Goal: Task Accomplishment & Management: Use online tool/utility

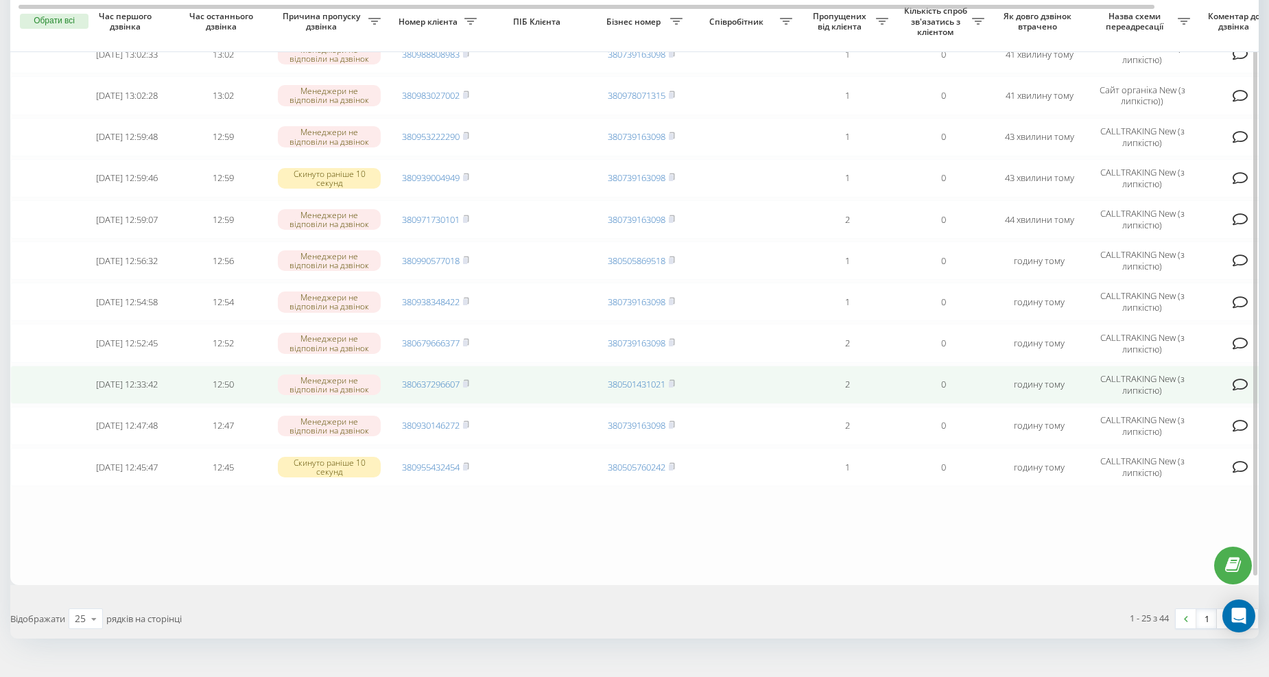
scroll to position [763, 0]
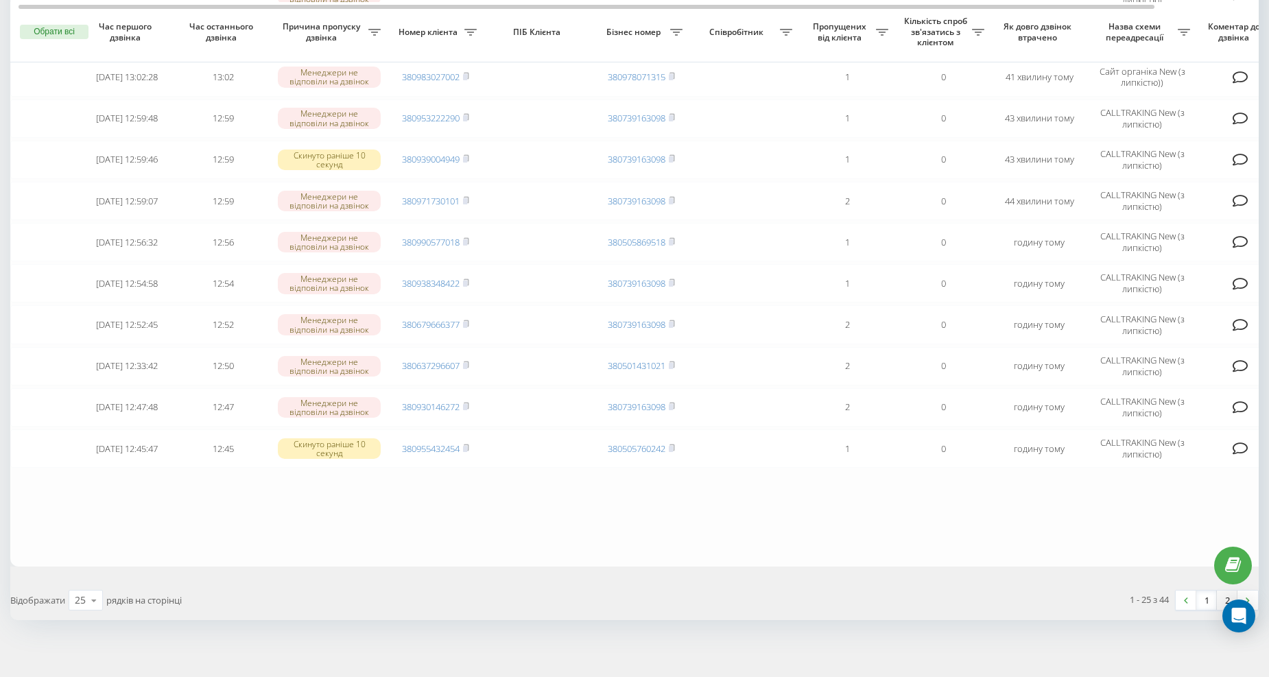
click at [1228, 591] on link "2" at bounding box center [1227, 600] width 21 height 19
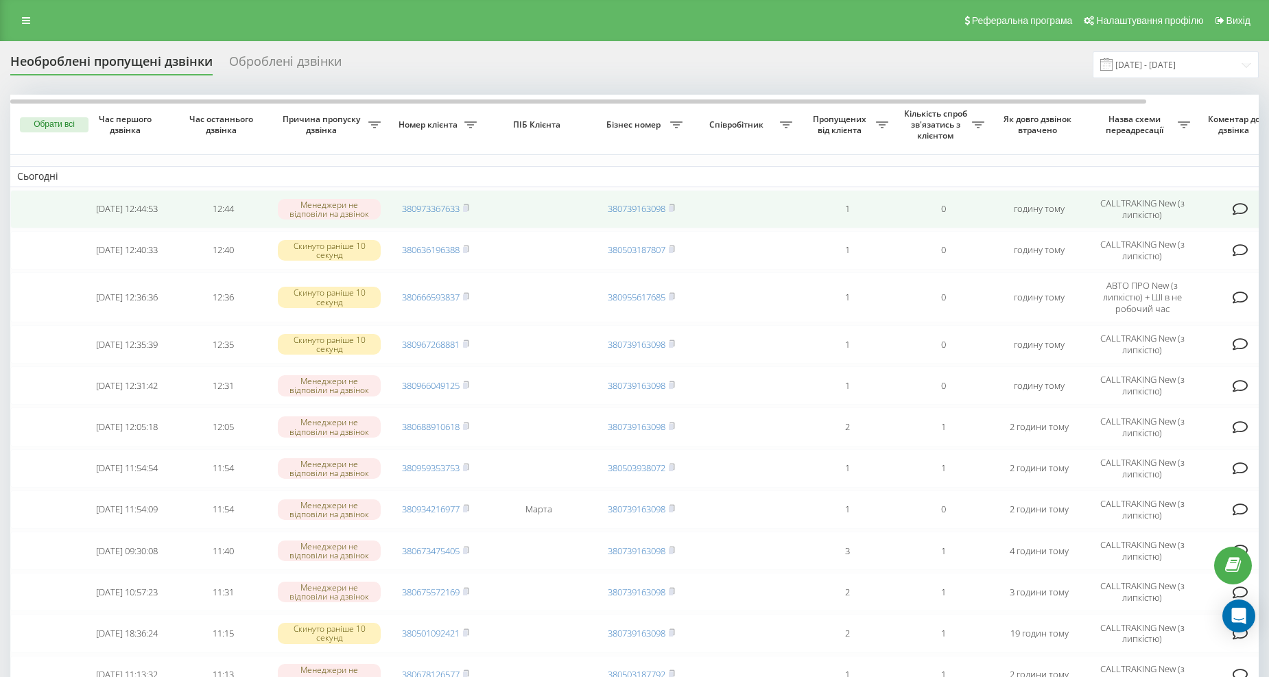
click at [471, 208] on td "380973367633" at bounding box center [436, 209] width 96 height 38
click at [466, 207] on rect at bounding box center [465, 209] width 4 height 6
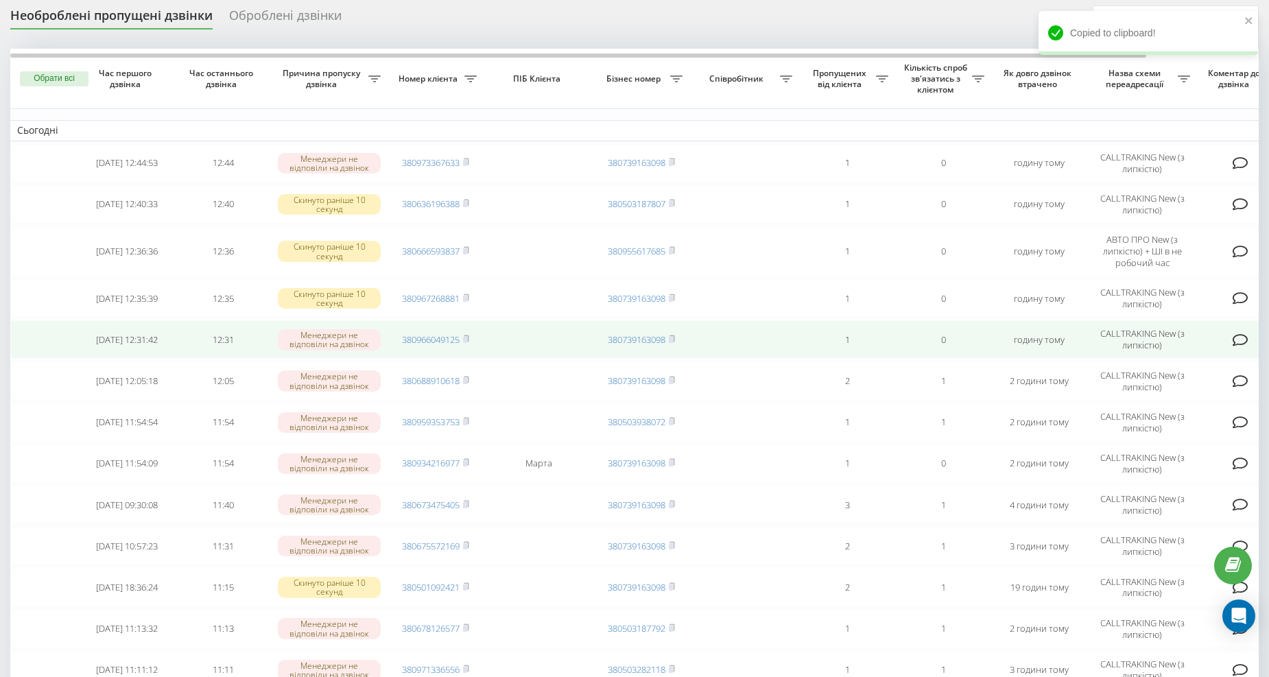
scroll to position [45, 0]
click at [467, 337] on rect at bounding box center [465, 340] width 4 height 6
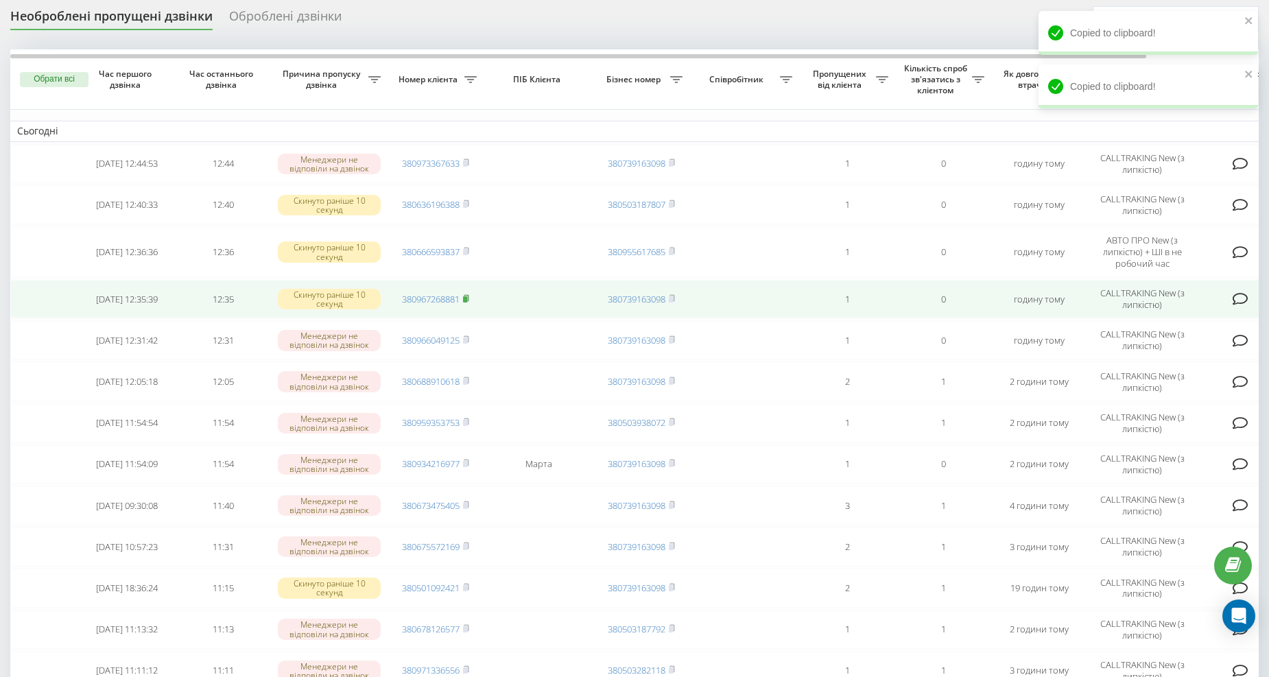
click at [469, 300] on span at bounding box center [466, 299] width 6 height 12
drag, startPoint x: 468, startPoint y: 292, endPoint x: 458, endPoint y: 296, distance: 11.5
click at [468, 294] on icon at bounding box center [466, 298] width 6 height 8
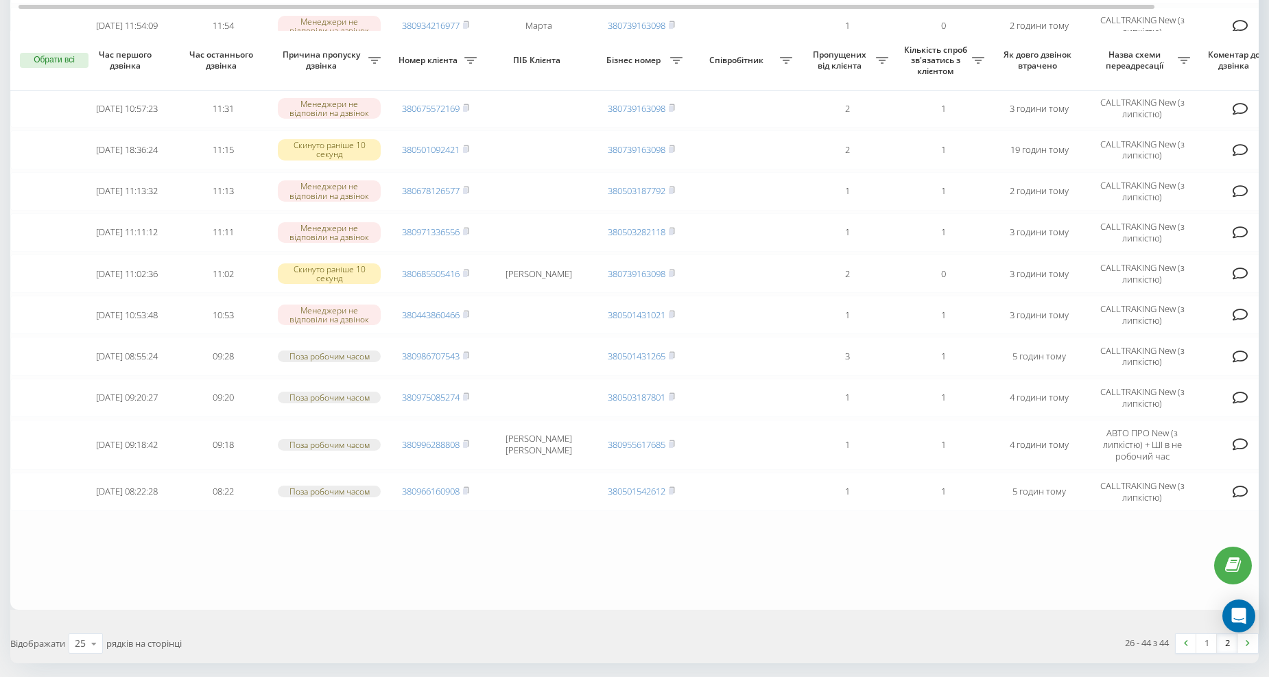
scroll to position [528, 0]
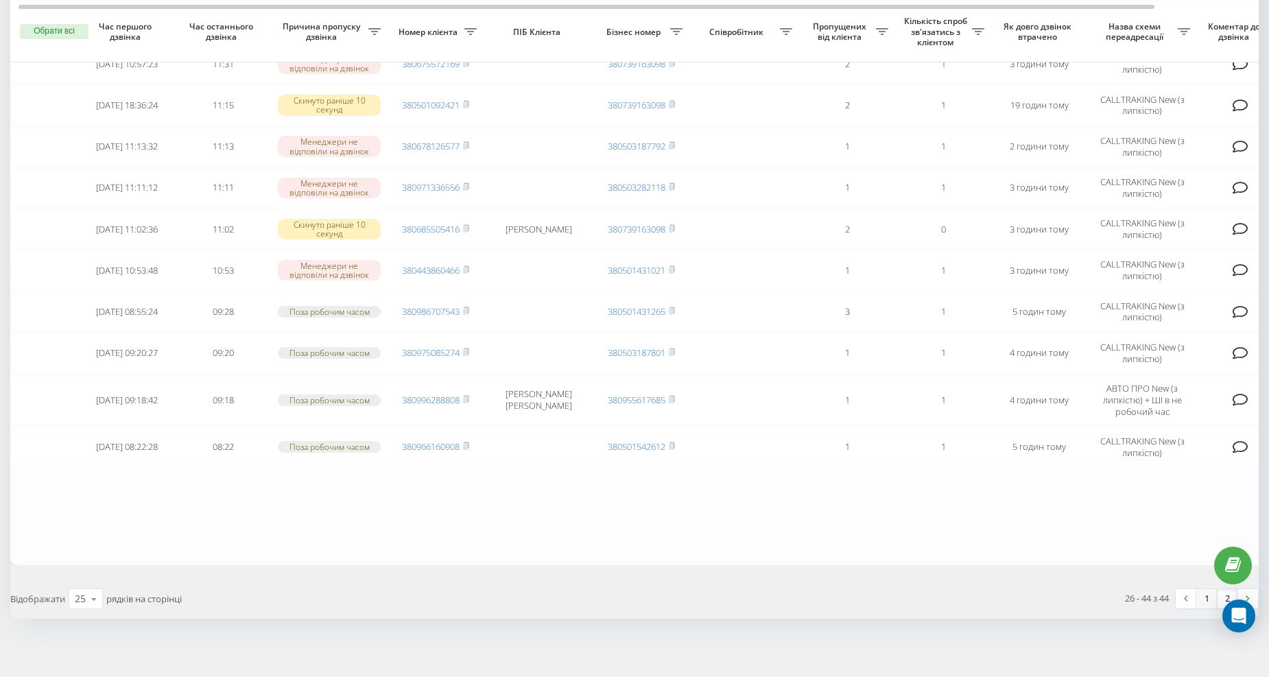
click at [1202, 591] on link "1" at bounding box center [1206, 598] width 21 height 19
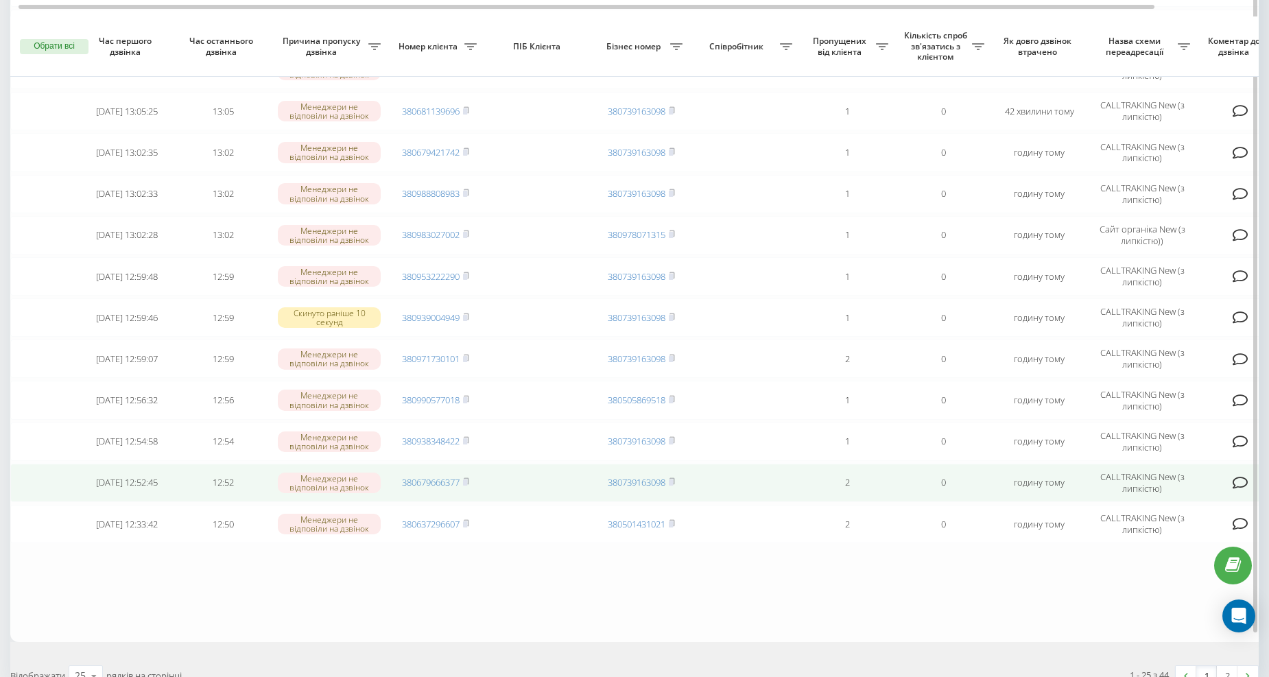
scroll to position [687, 0]
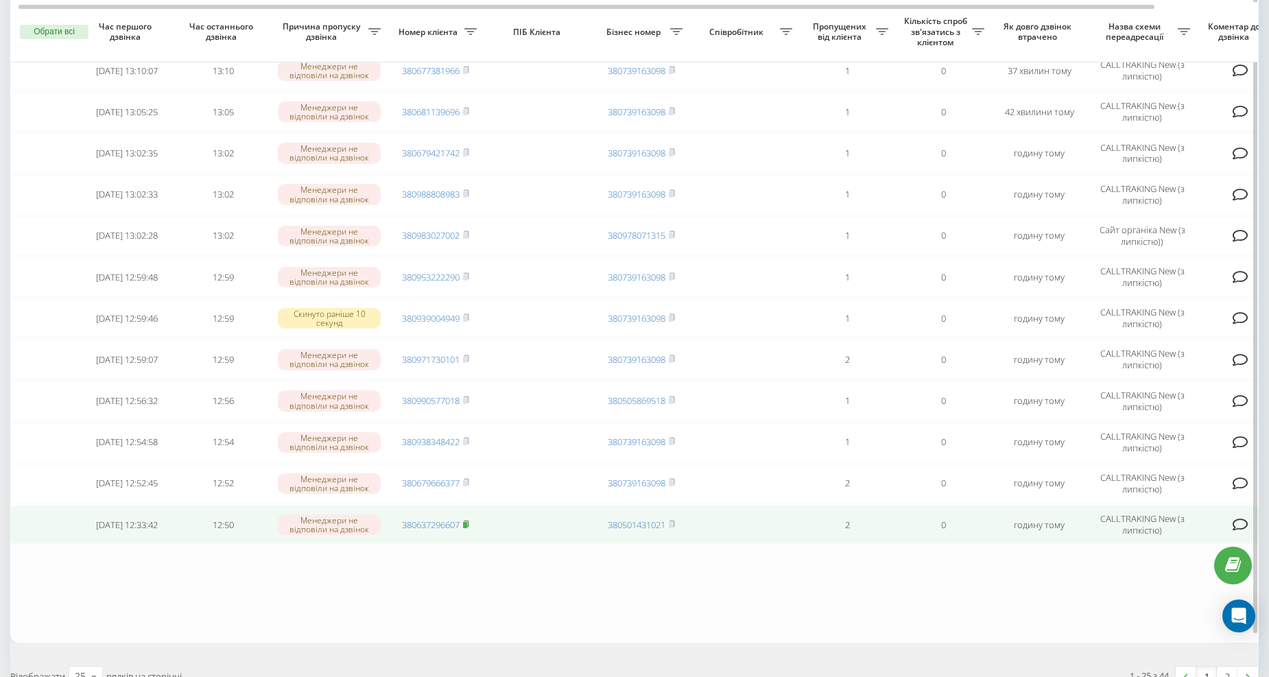
click at [468, 520] on icon at bounding box center [466, 524] width 6 height 8
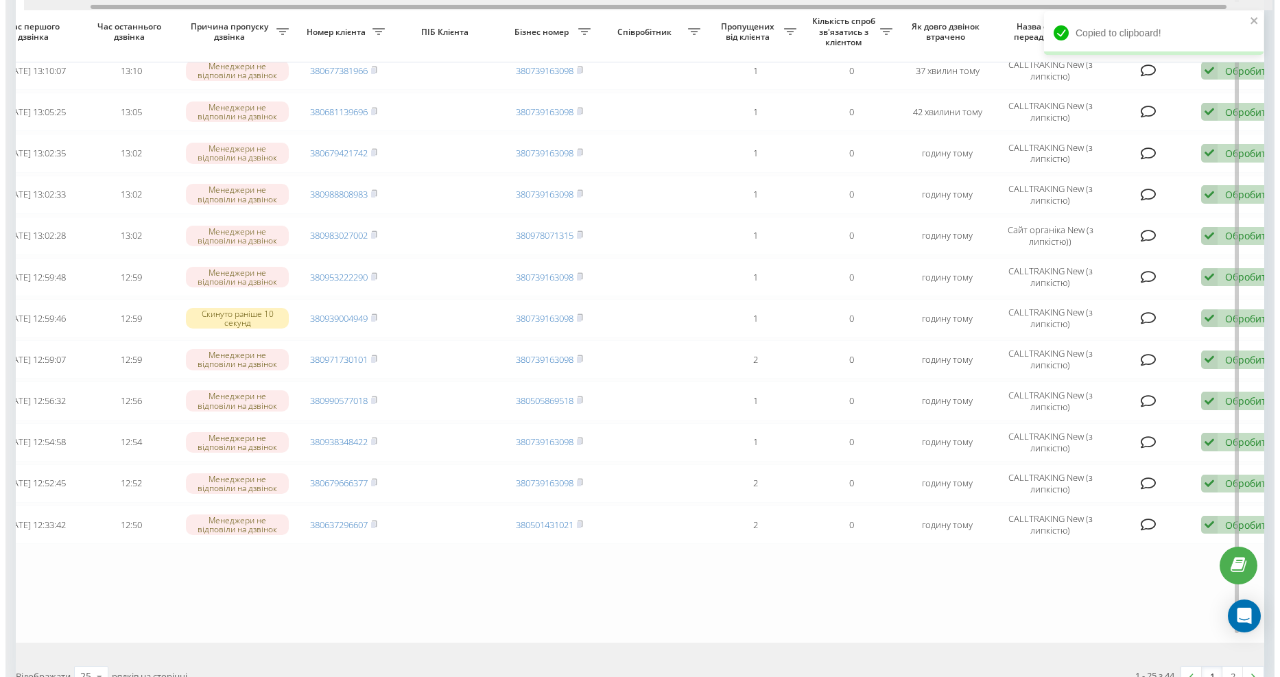
scroll to position [0, 123]
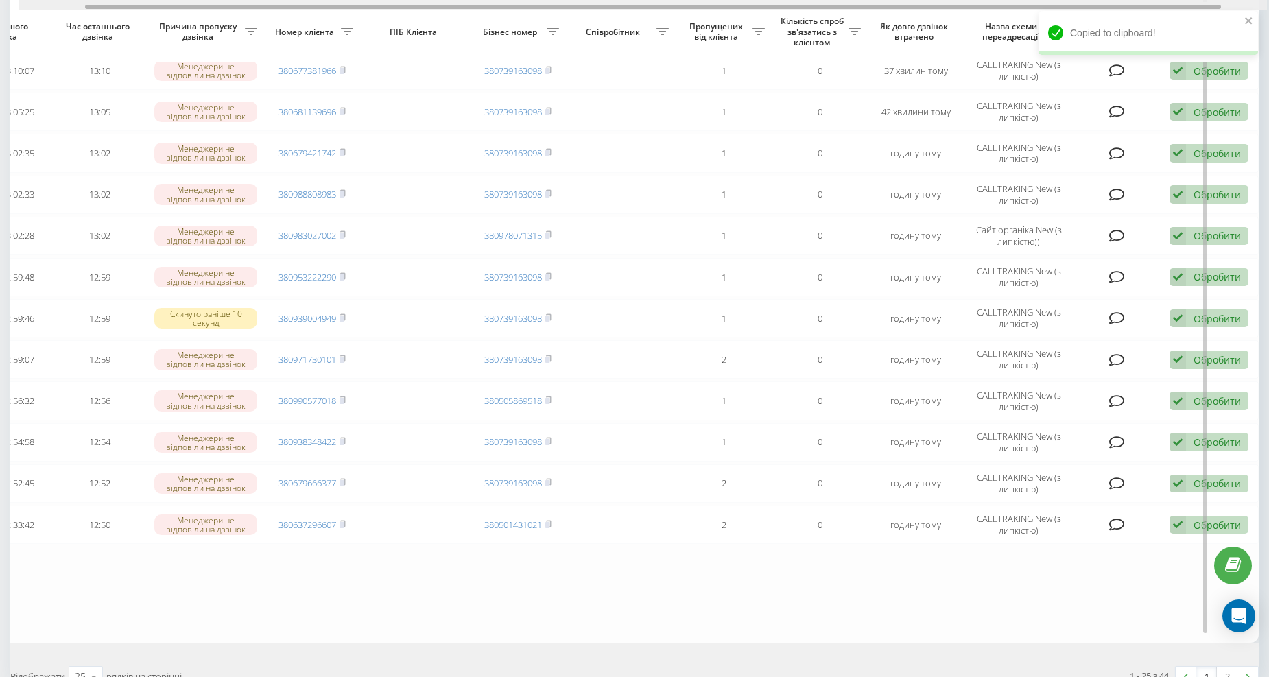
drag, startPoint x: 455, startPoint y: 5, endPoint x: 764, endPoint y: 29, distance: 309.7
click at [764, 29] on div "Обрати всі Час першого дзвінка Час останнього дзвінка Причина пропуску дзвінка …" at bounding box center [634, 25] width 1248 height 1235
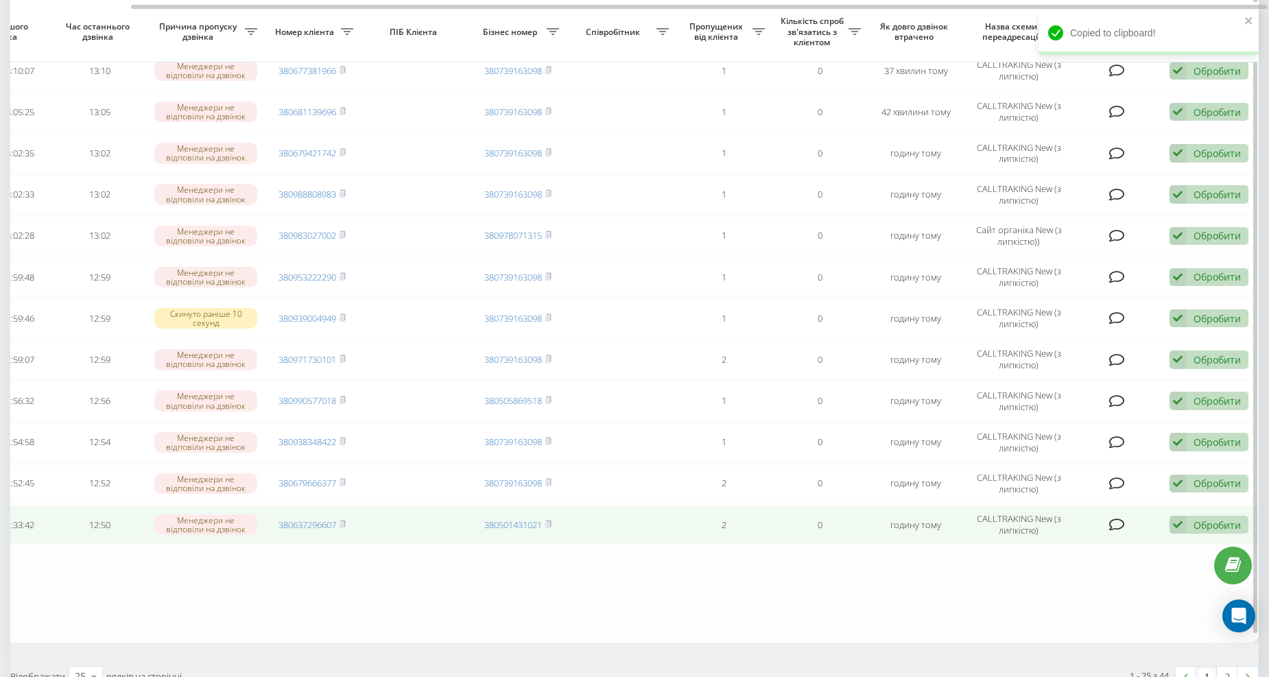
click at [1187, 518] on div "Обробити Не вдалося зв'язатися Зв'язався з клієнтом за допомогою іншого каналу …" at bounding box center [1209, 525] width 79 height 19
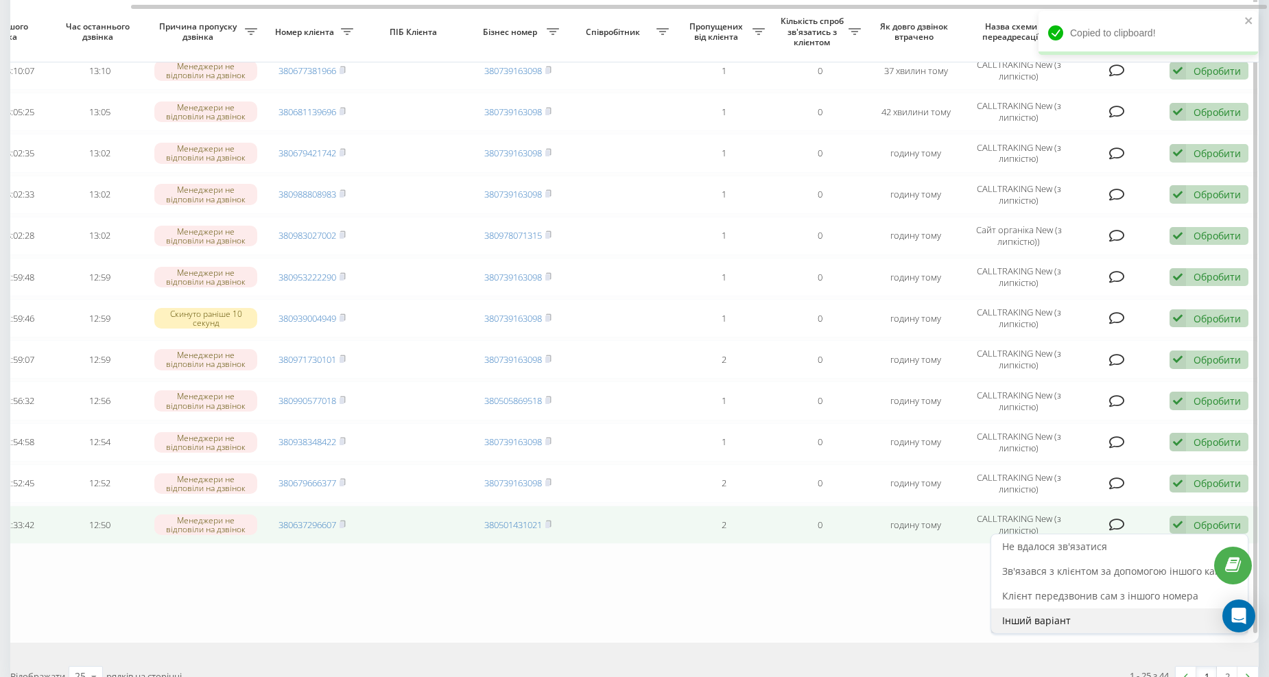
click at [1052, 615] on span "Інший варіант" at bounding box center [1036, 620] width 69 height 13
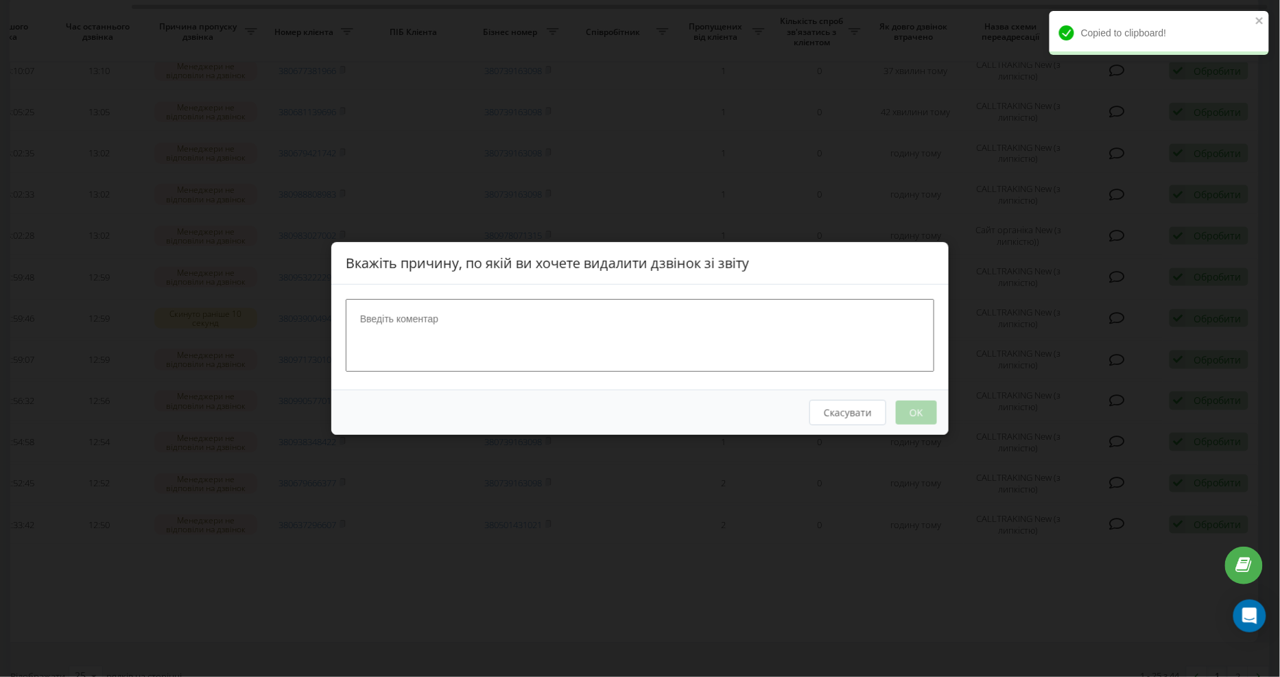
click at [383, 320] on textarea at bounding box center [640, 335] width 589 height 73
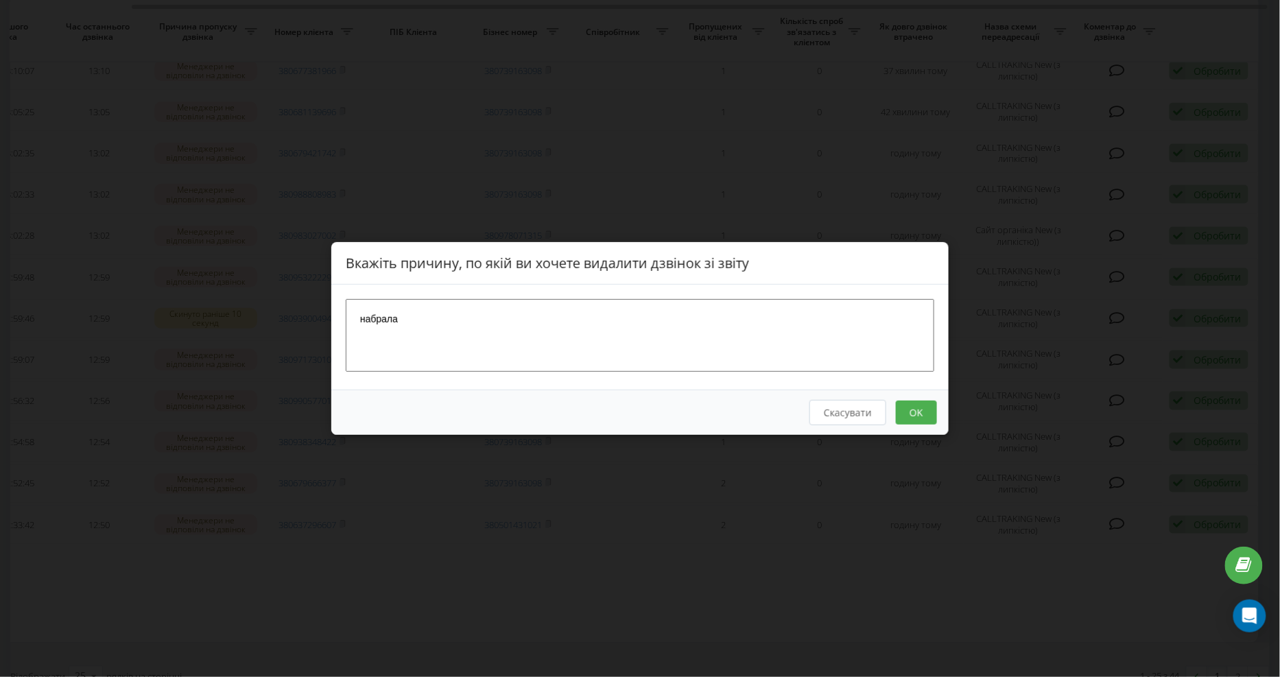
type textarea "набрала"
click at [919, 412] on button "OK" at bounding box center [916, 413] width 41 height 24
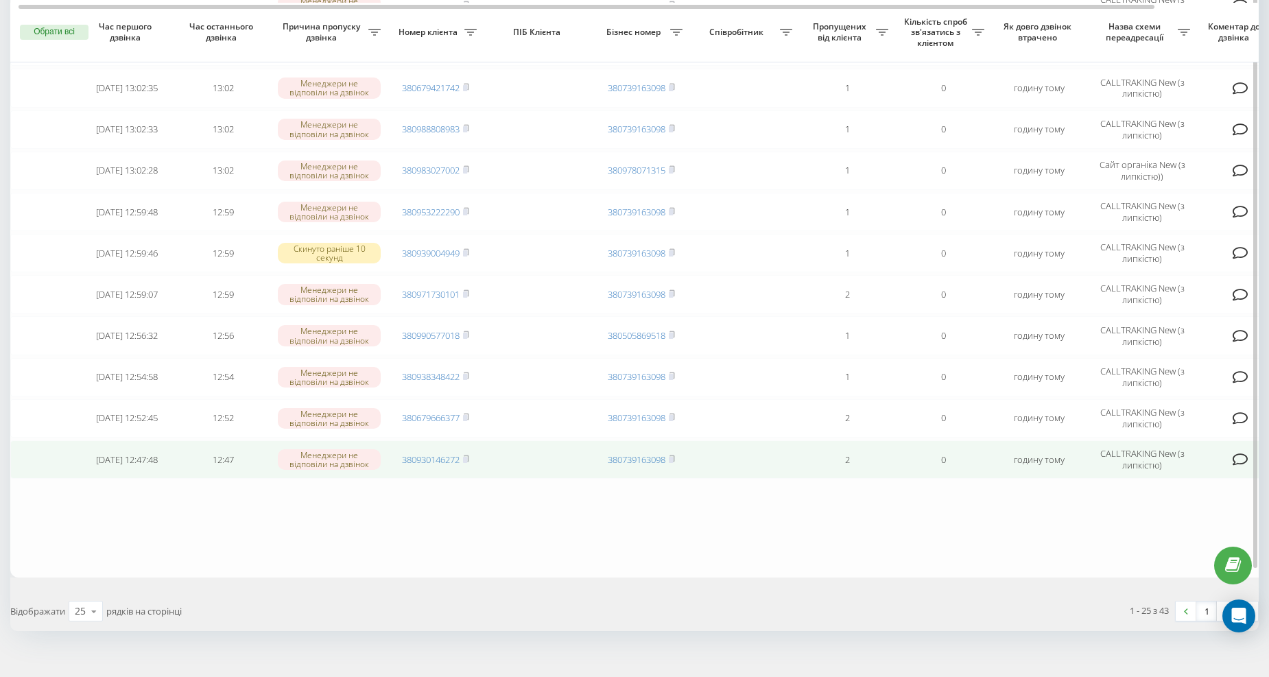
scroll to position [763, 0]
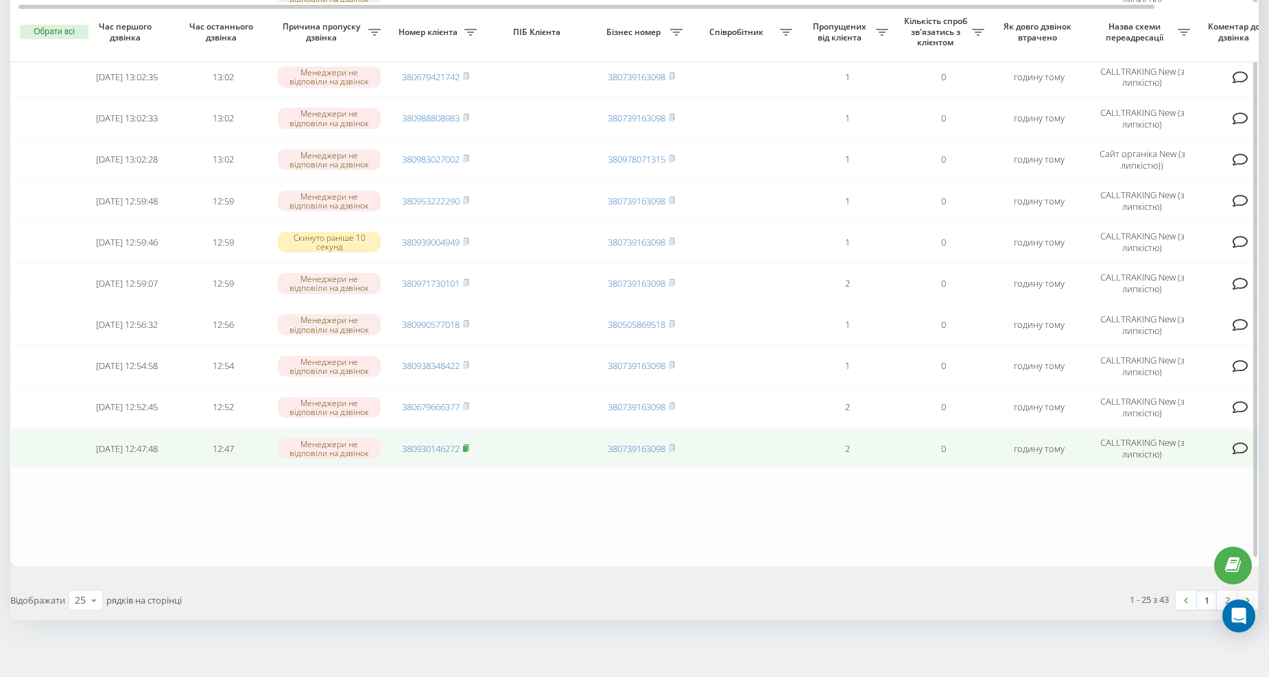
click at [468, 444] on icon at bounding box center [466, 448] width 6 height 8
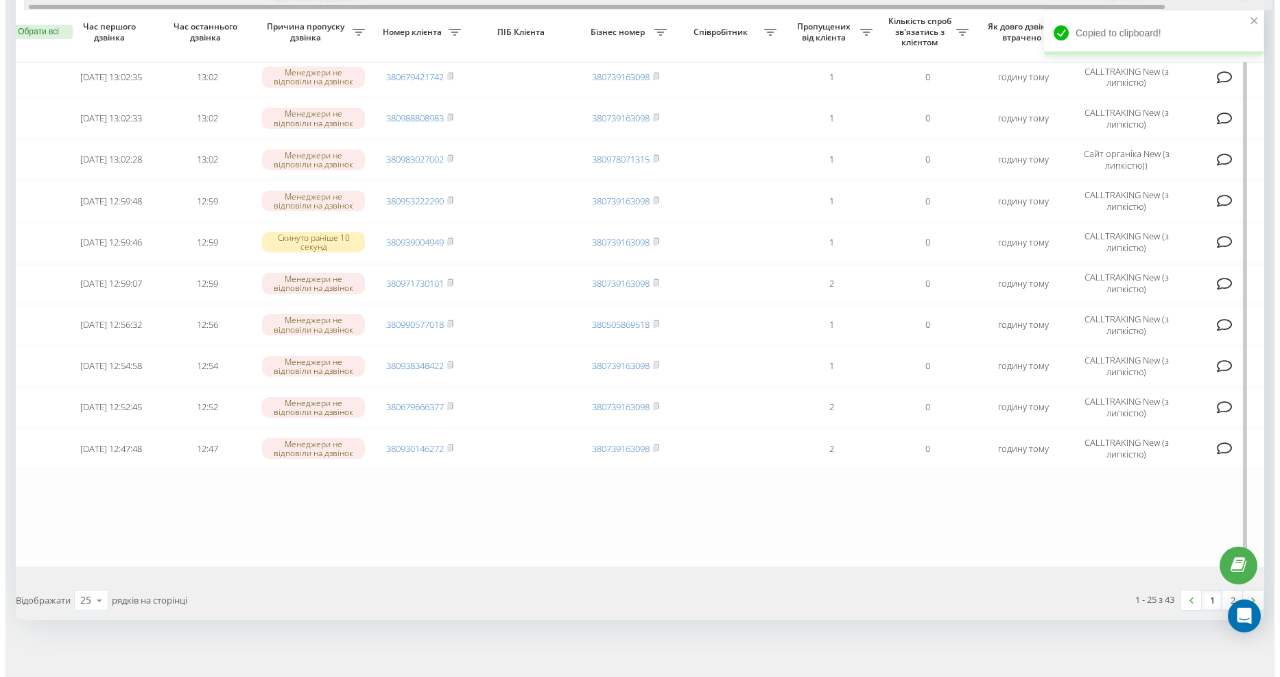
scroll to position [0, 123]
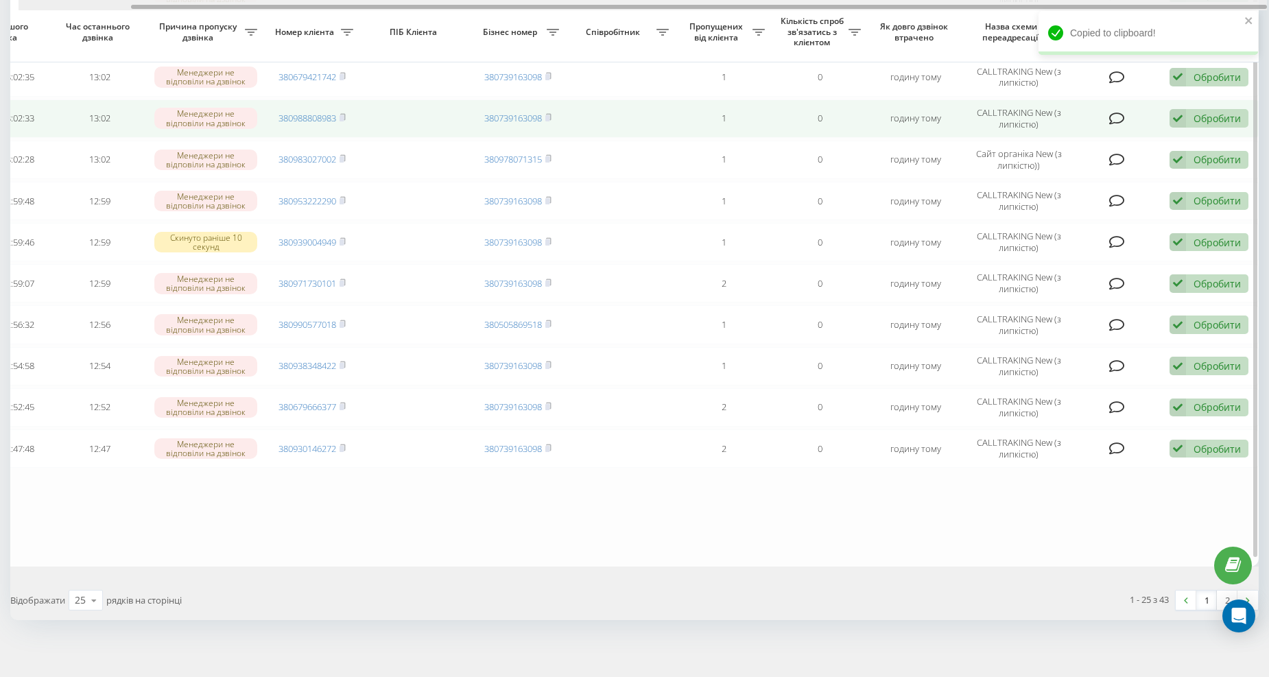
drag, startPoint x: 868, startPoint y: 8, endPoint x: 1196, endPoint y: 108, distance: 343.5
click at [1071, 1] on div at bounding box center [643, 5] width 1248 height 10
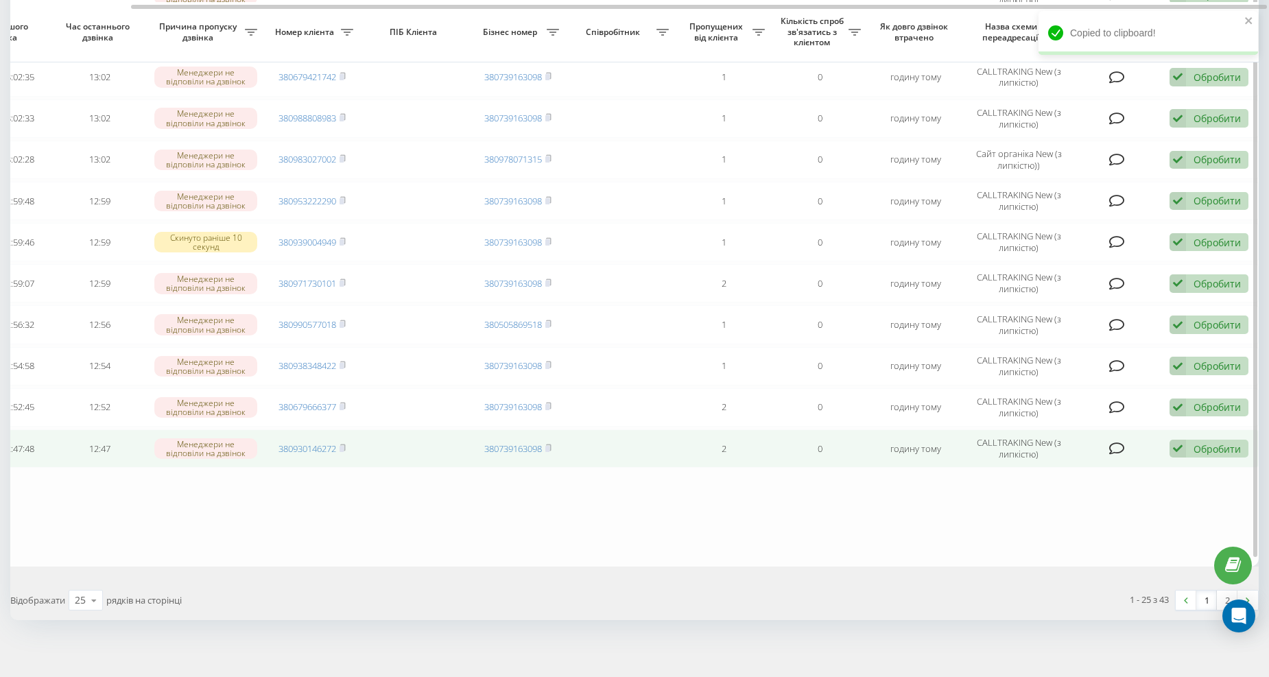
click at [1196, 442] on div "Обробити" at bounding box center [1217, 448] width 47 height 13
click at [1089, 532] on div "Інший варіант" at bounding box center [1119, 544] width 257 height 25
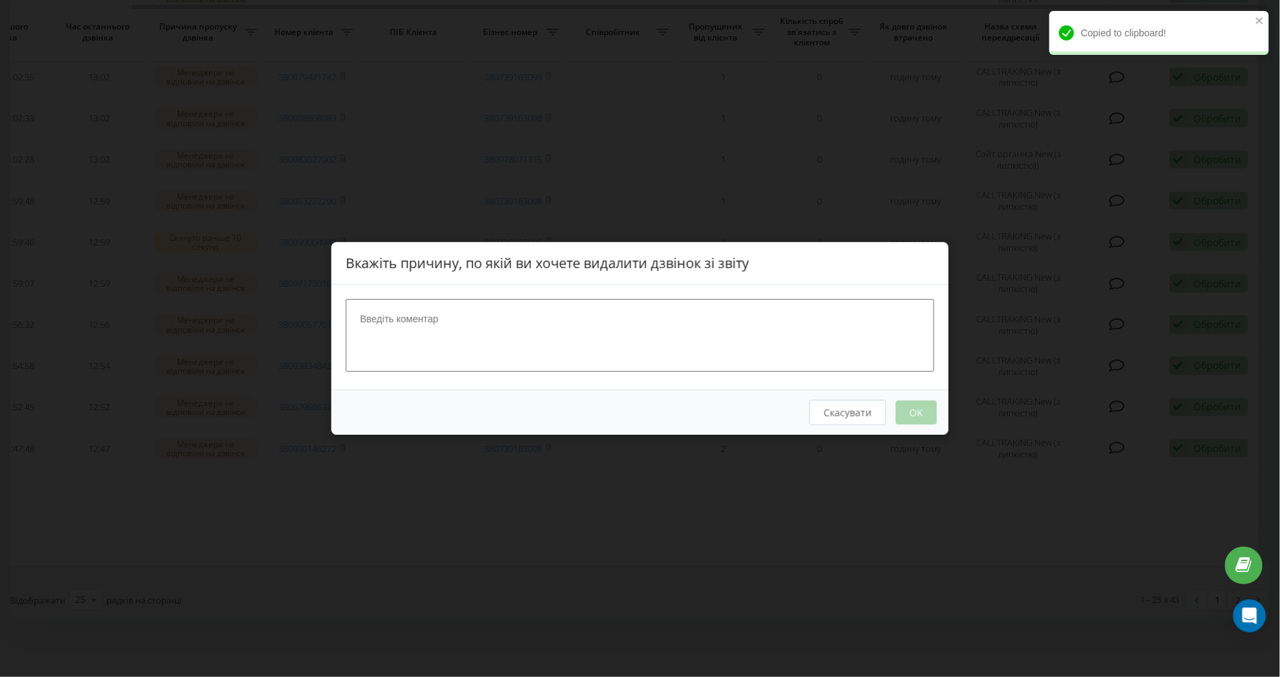
click at [418, 312] on textarea at bounding box center [640, 335] width 589 height 73
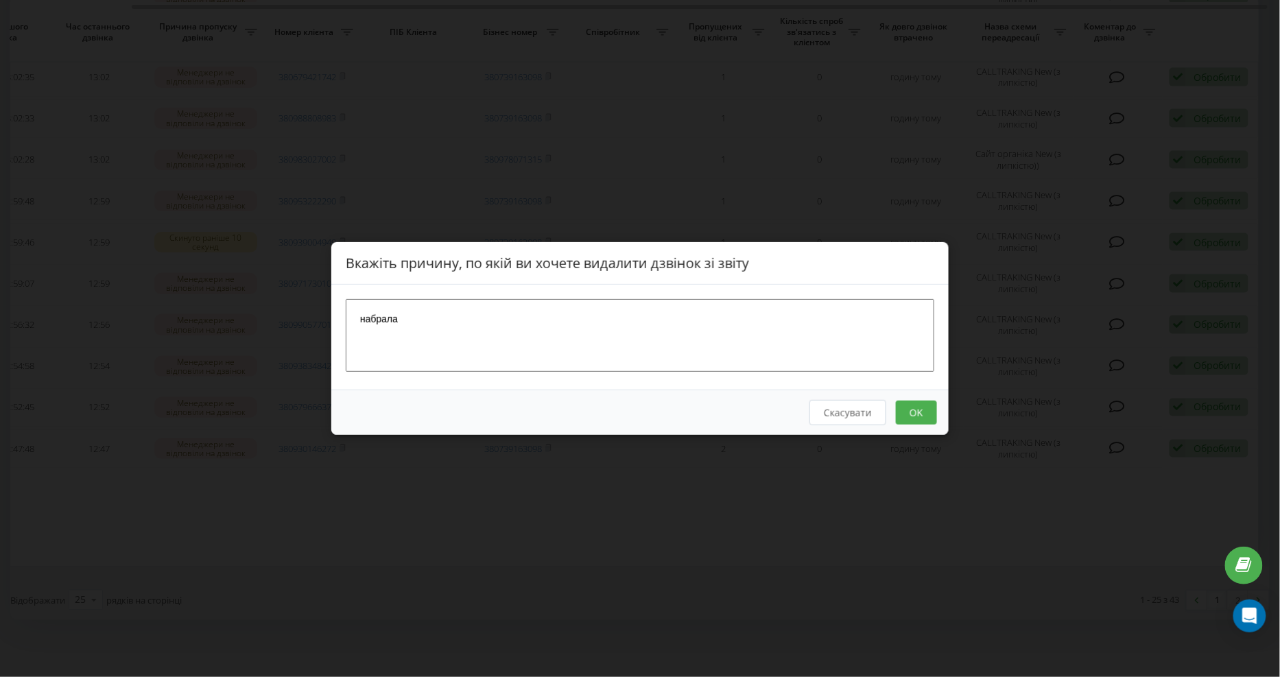
type textarea "набрала"
click at [918, 417] on button "OK" at bounding box center [916, 413] width 41 height 24
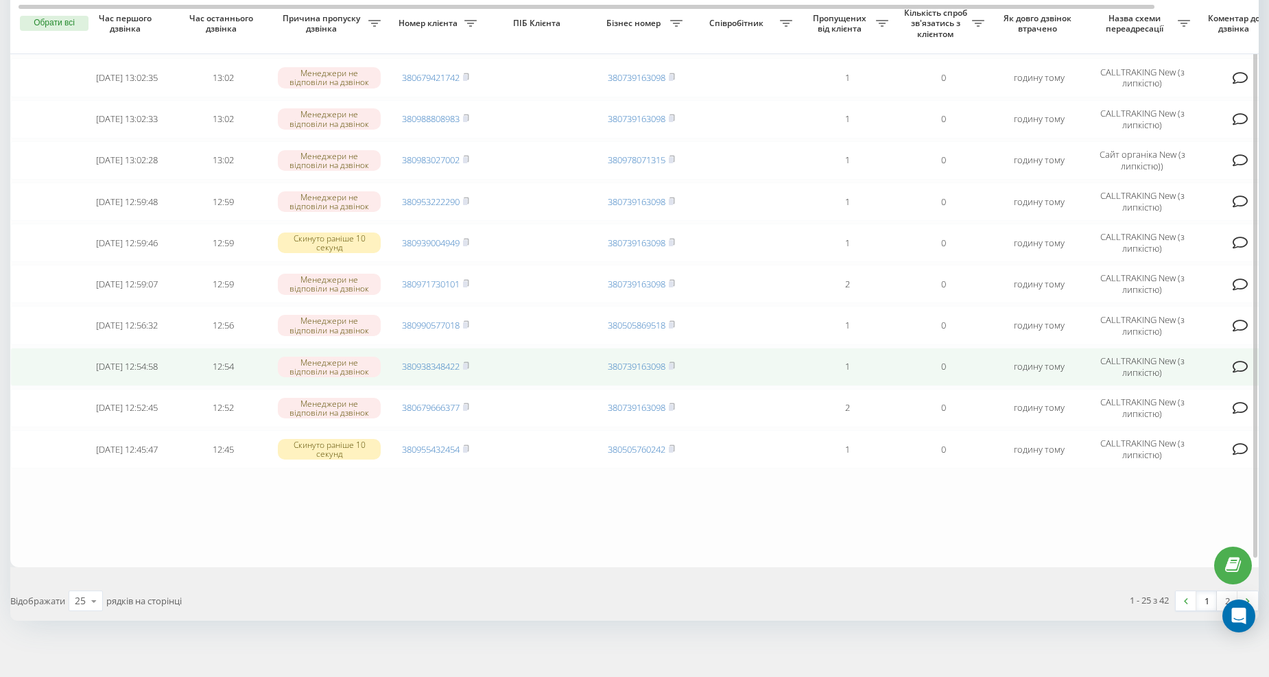
scroll to position [763, 0]
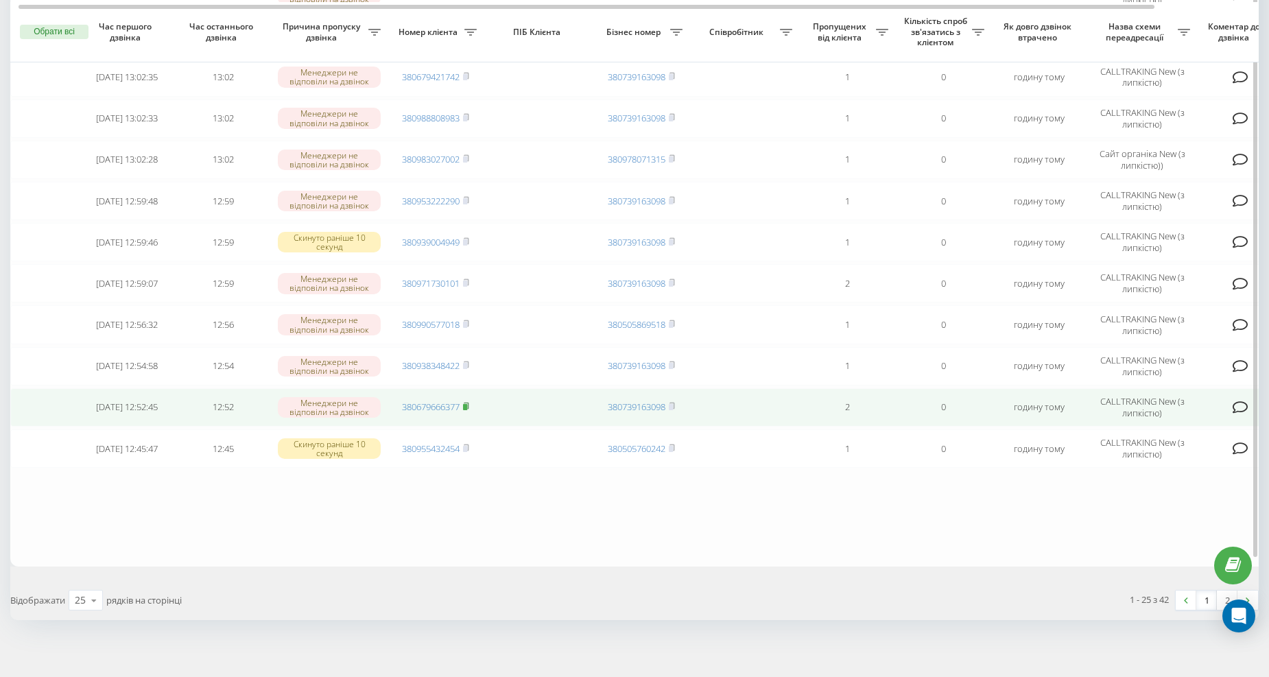
click at [466, 402] on icon at bounding box center [466, 406] width 6 height 8
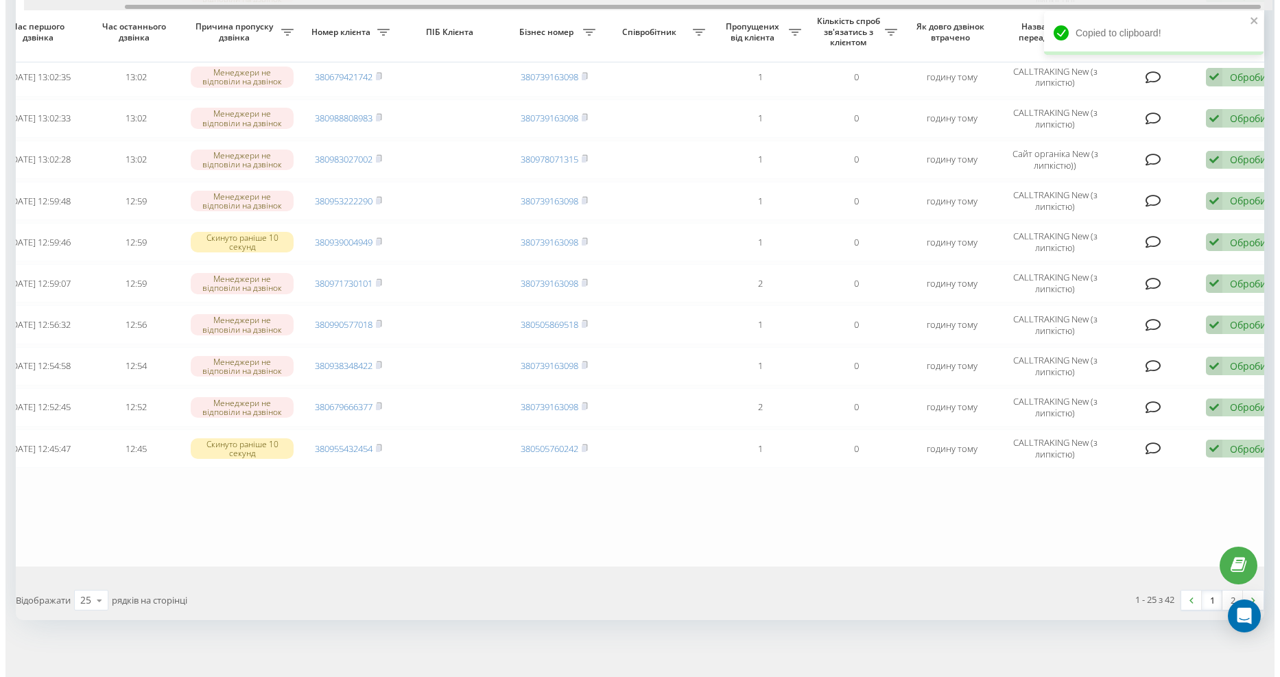
scroll to position [0, 123]
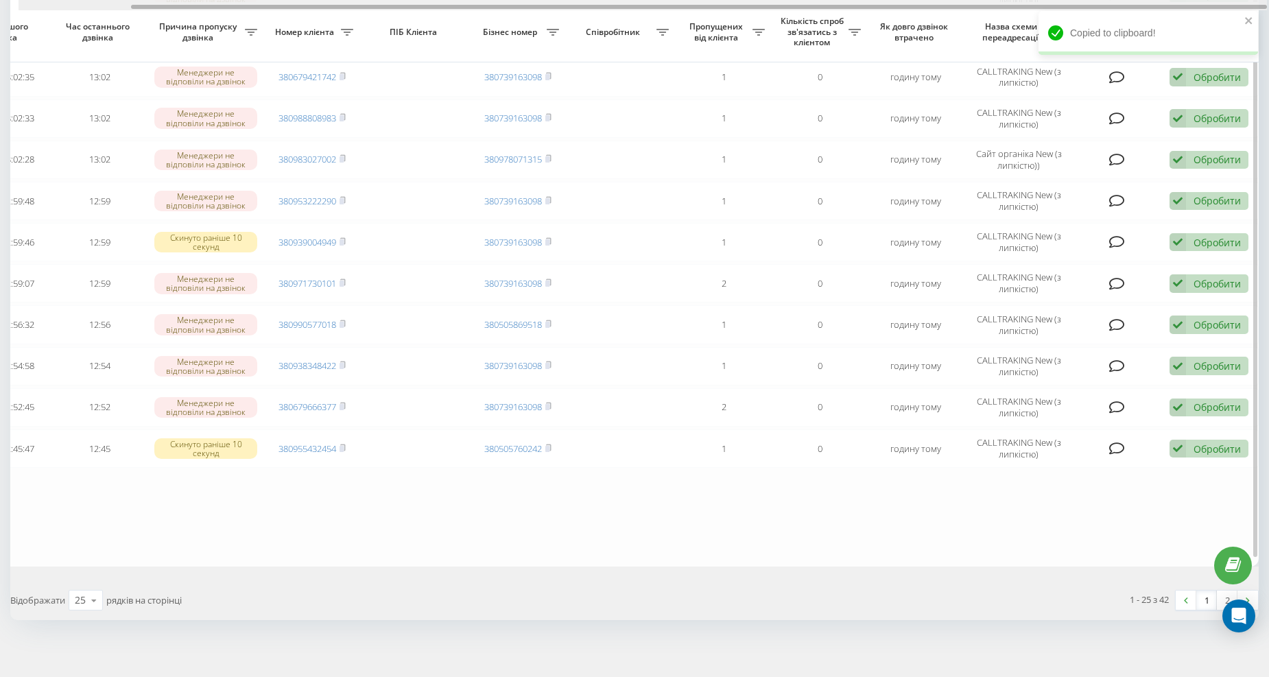
drag, startPoint x: 479, startPoint y: 4, endPoint x: 955, endPoint y: 12, distance: 476.1
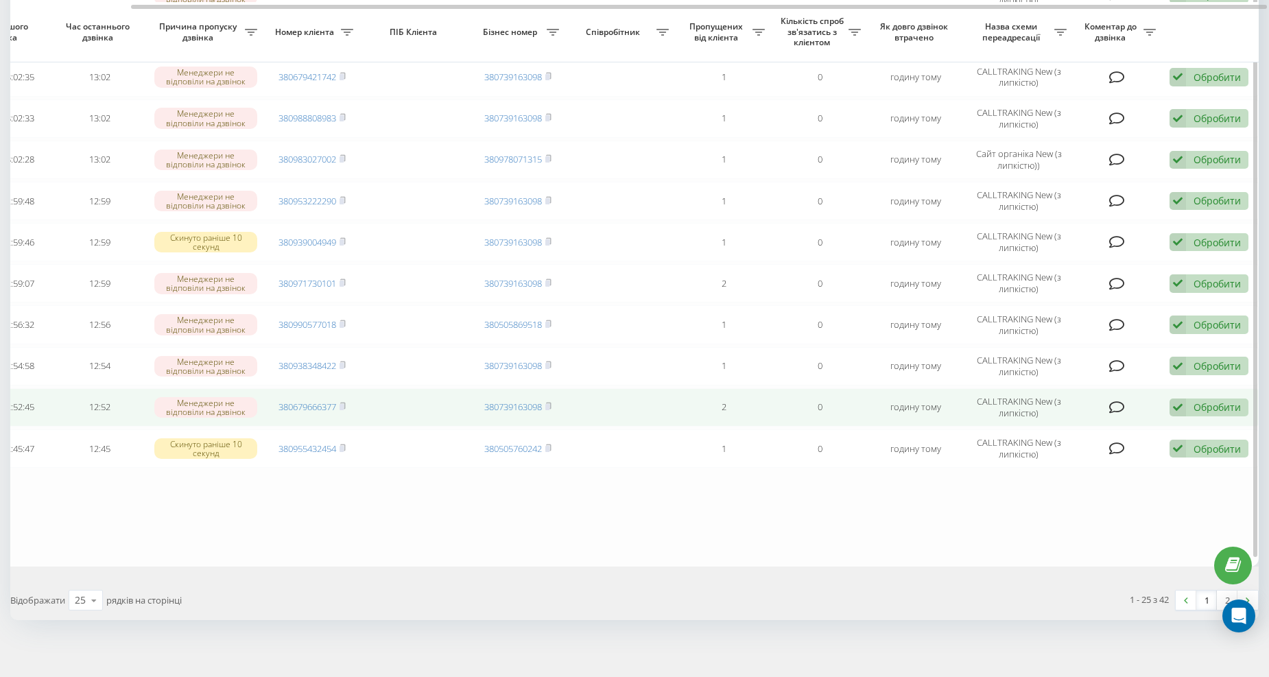
click at [1224, 401] on div "Обробити" at bounding box center [1217, 407] width 47 height 13
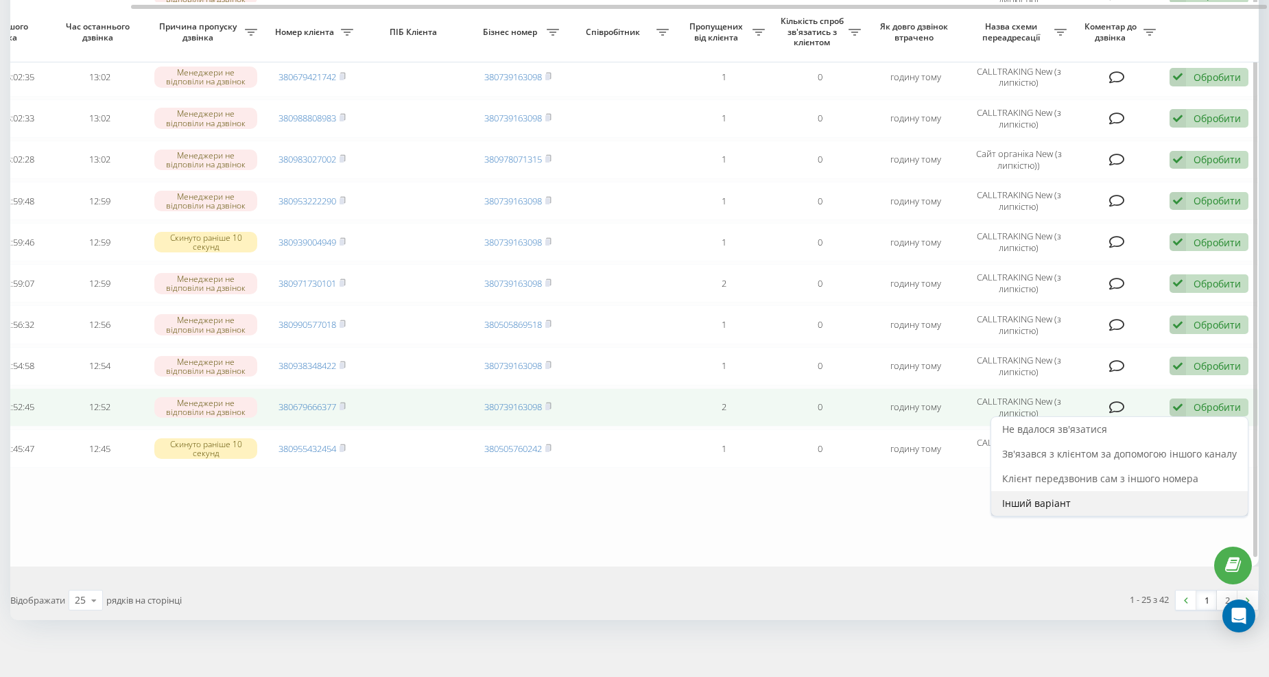
click at [1024, 491] on div "Інший варіант" at bounding box center [1119, 503] width 257 height 25
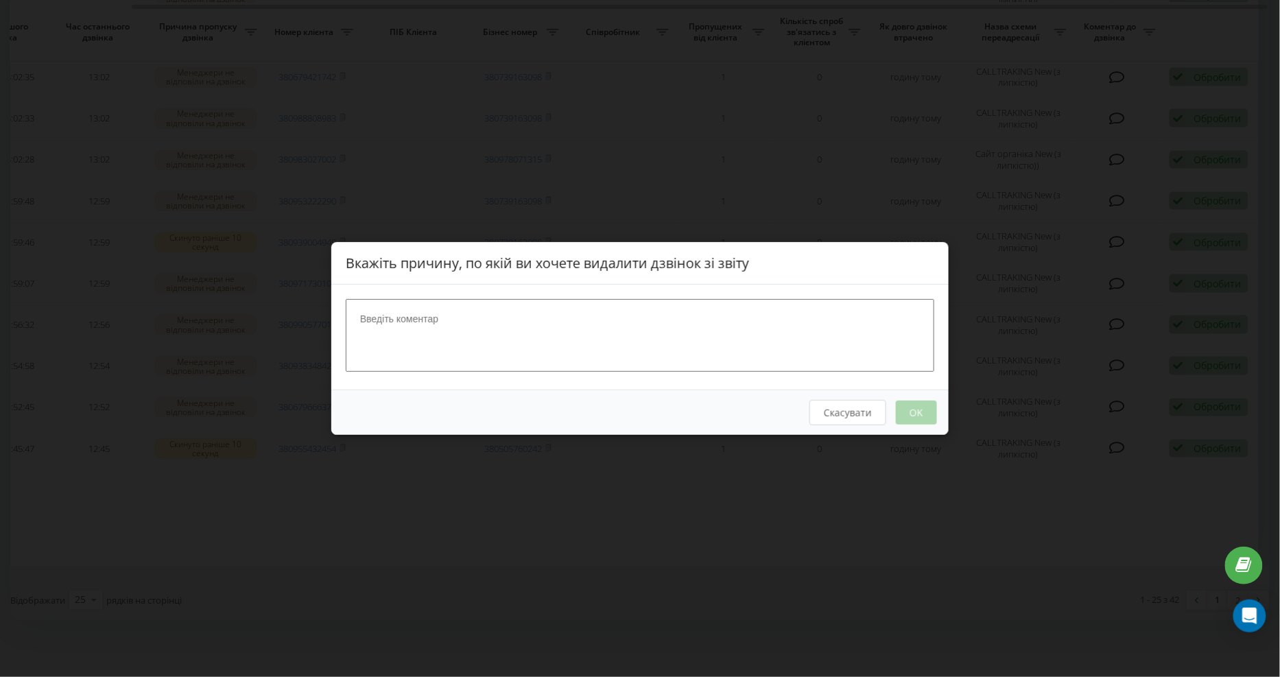
click at [406, 335] on textarea at bounding box center [640, 335] width 589 height 73
type textarea "набрала"
click at [922, 412] on button "OK" at bounding box center [916, 413] width 41 height 24
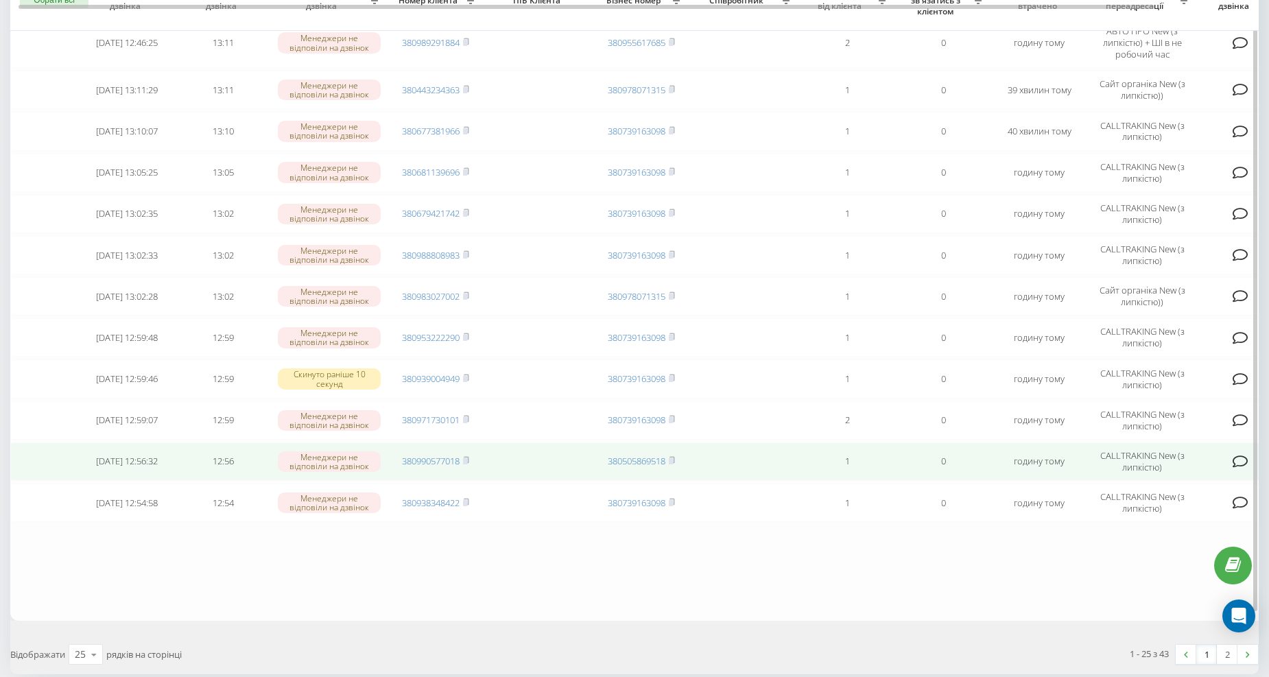
scroll to position [763, 0]
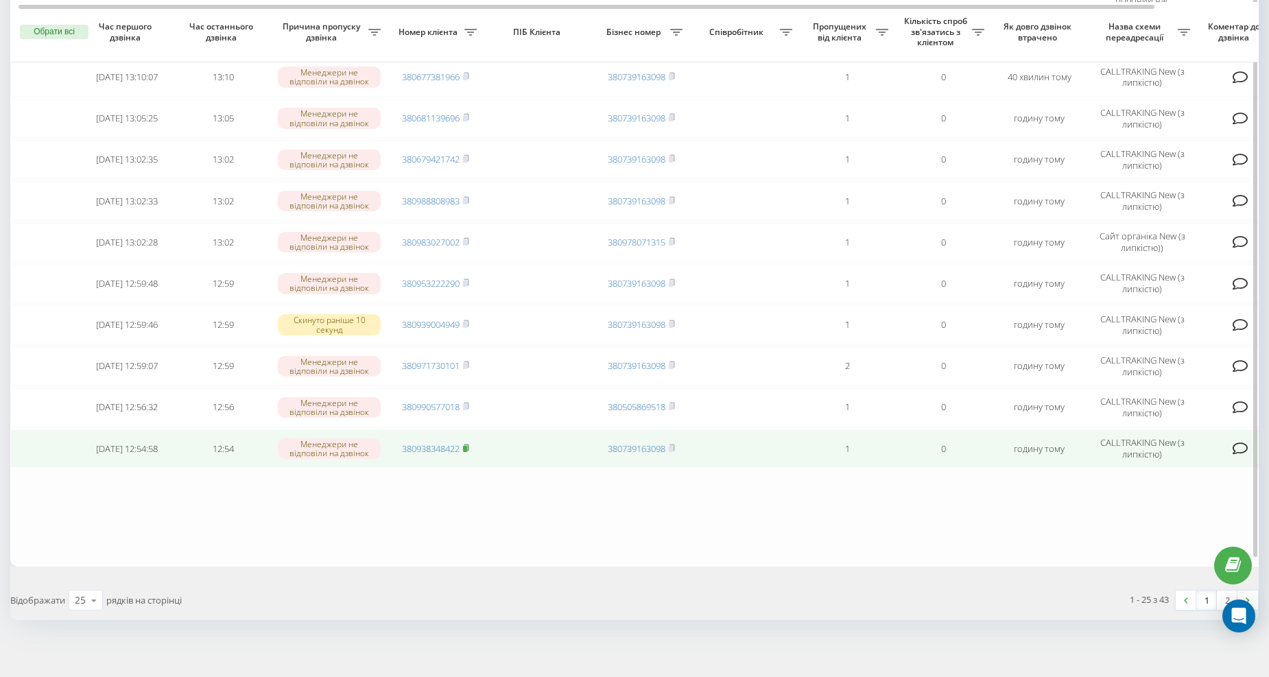
click at [468, 444] on icon at bounding box center [466, 447] width 5 height 6
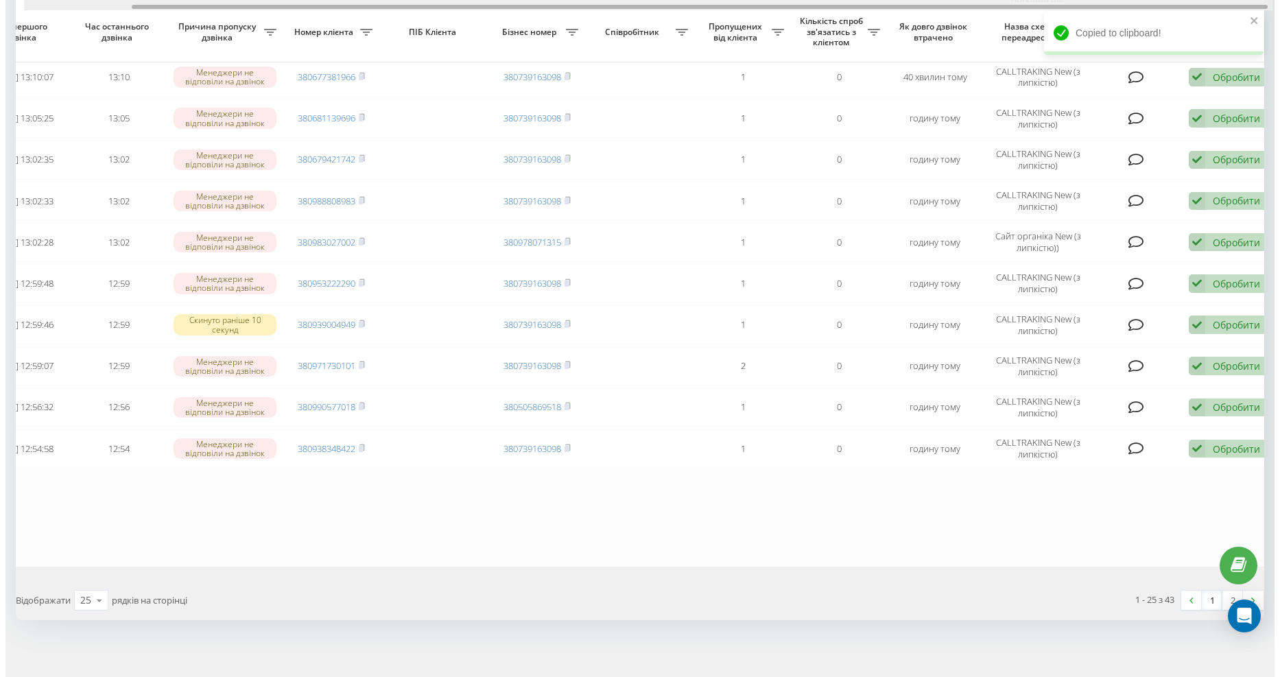
scroll to position [0, 123]
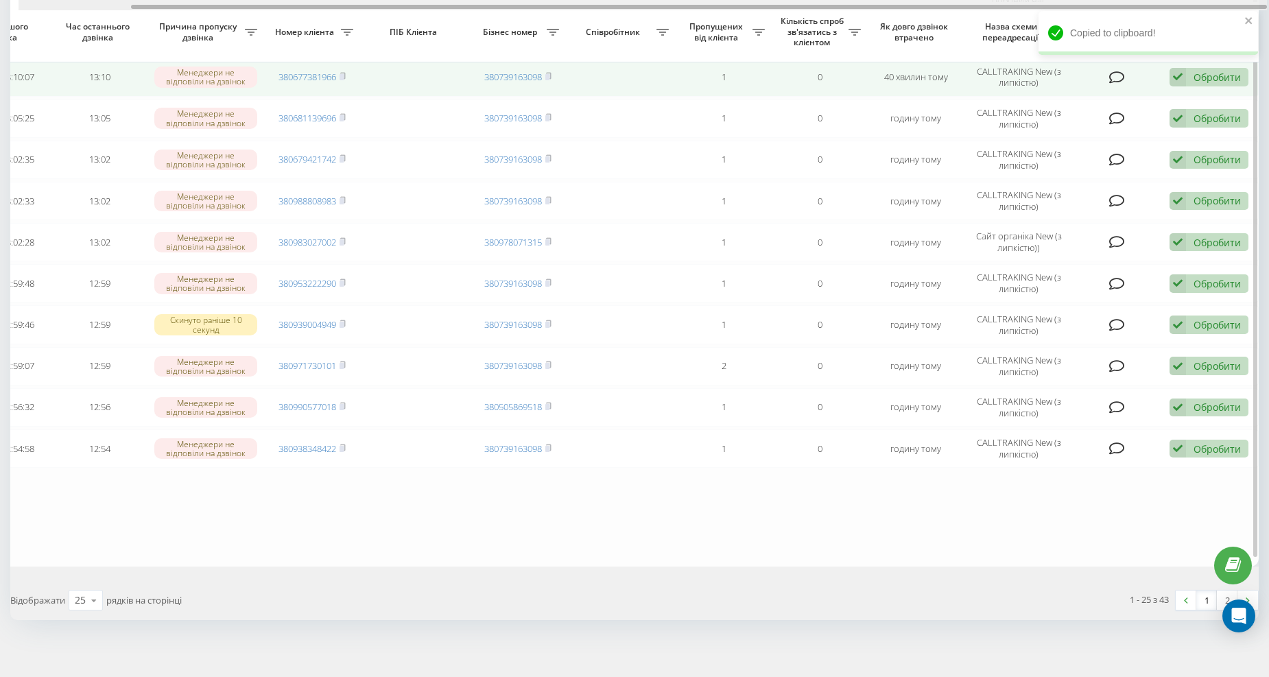
drag, startPoint x: 431, startPoint y: 8, endPoint x: 767, endPoint y: 69, distance: 341.6
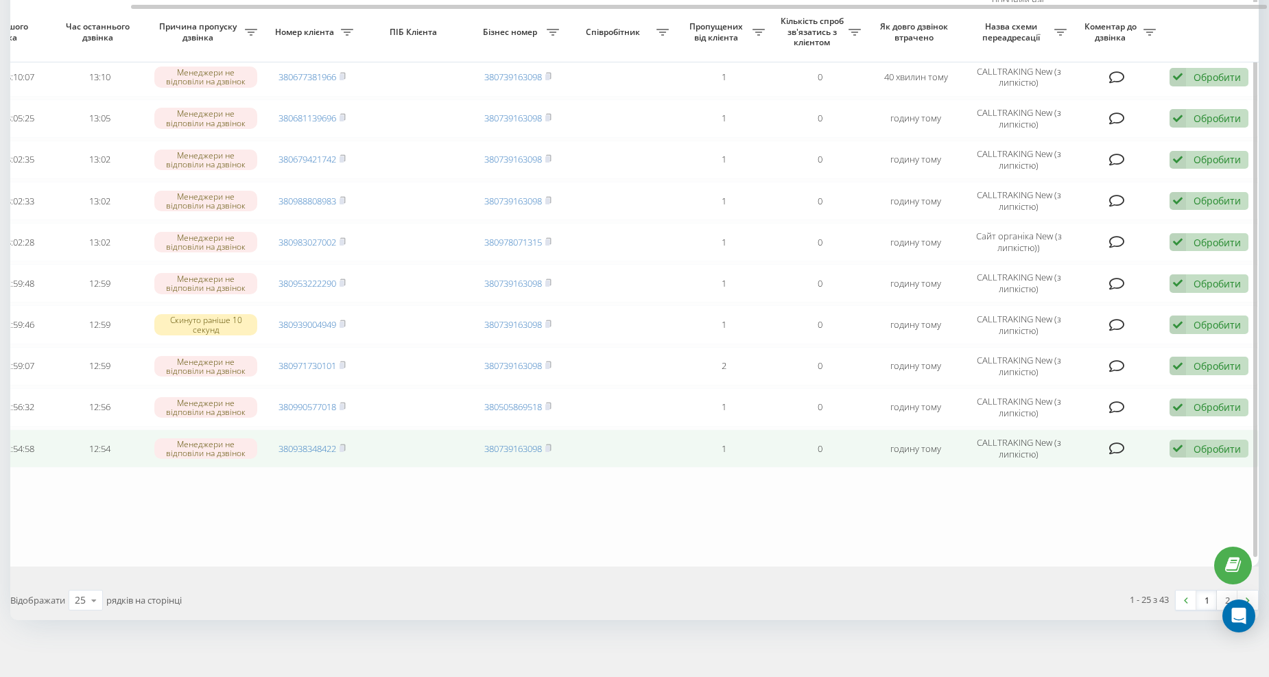
drag, startPoint x: 1223, startPoint y: 440, endPoint x: 1214, endPoint y: 440, distance: 8.9
click at [1222, 442] on div "Обробити" at bounding box center [1217, 448] width 47 height 13
click at [1056, 538] on span "Інший варіант" at bounding box center [1036, 544] width 69 height 13
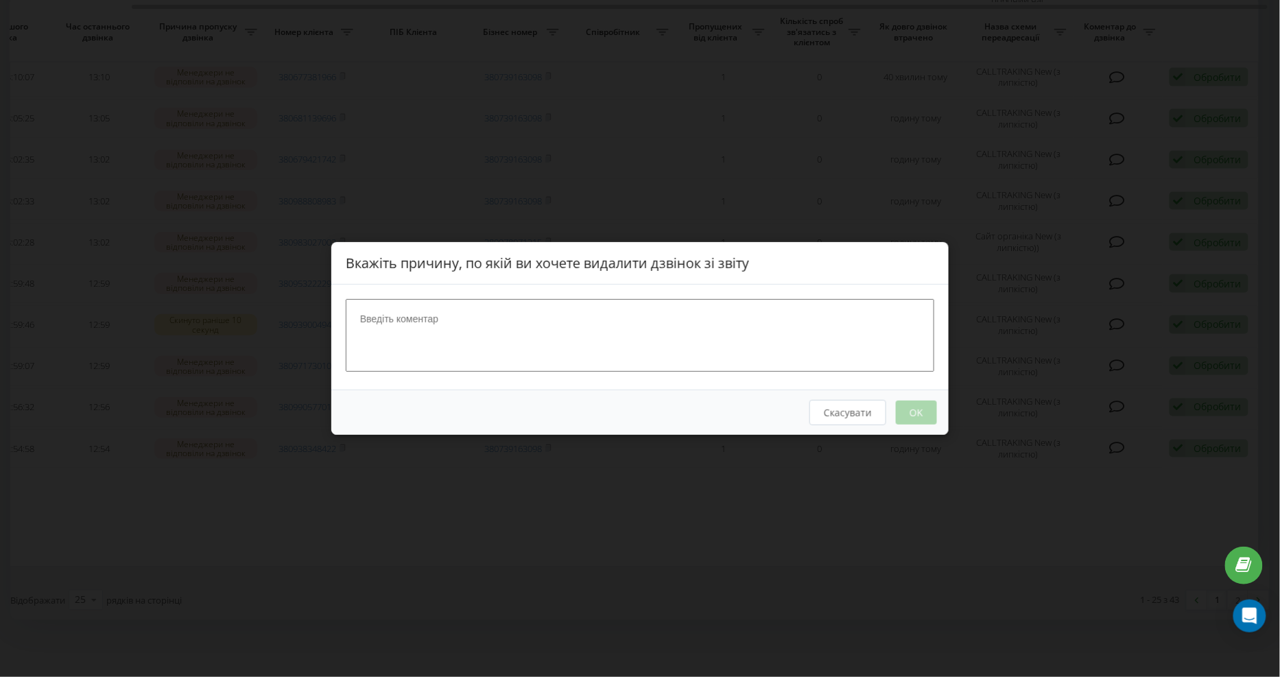
click at [414, 313] on textarea at bounding box center [640, 335] width 589 height 73
type textarea "набрала"
click at [922, 414] on button "OK" at bounding box center [916, 413] width 41 height 24
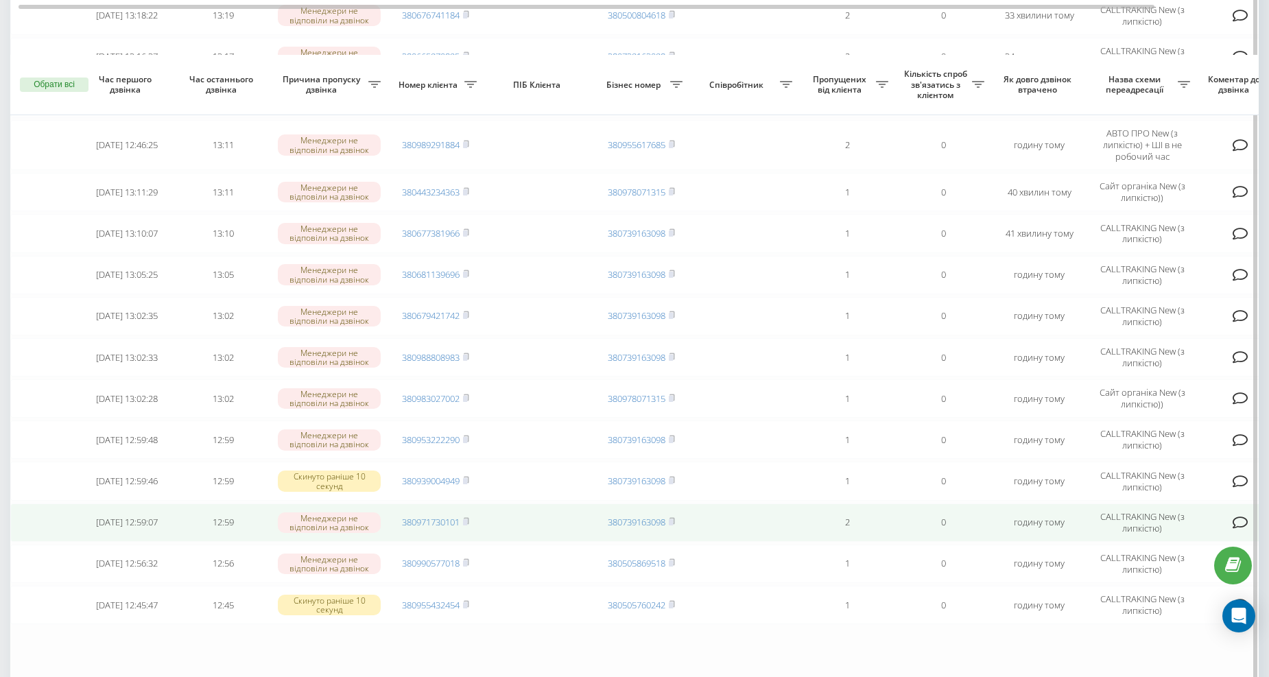
scroll to position [686, 0]
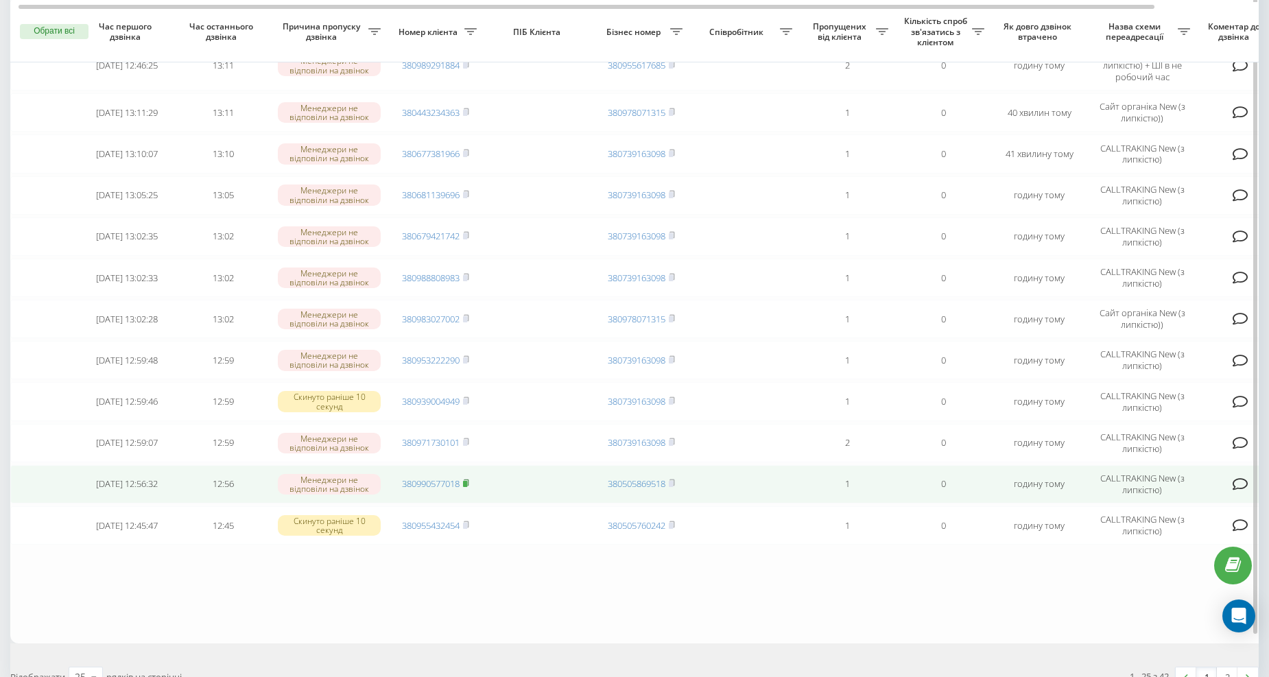
click at [467, 481] on rect at bounding box center [465, 484] width 4 height 6
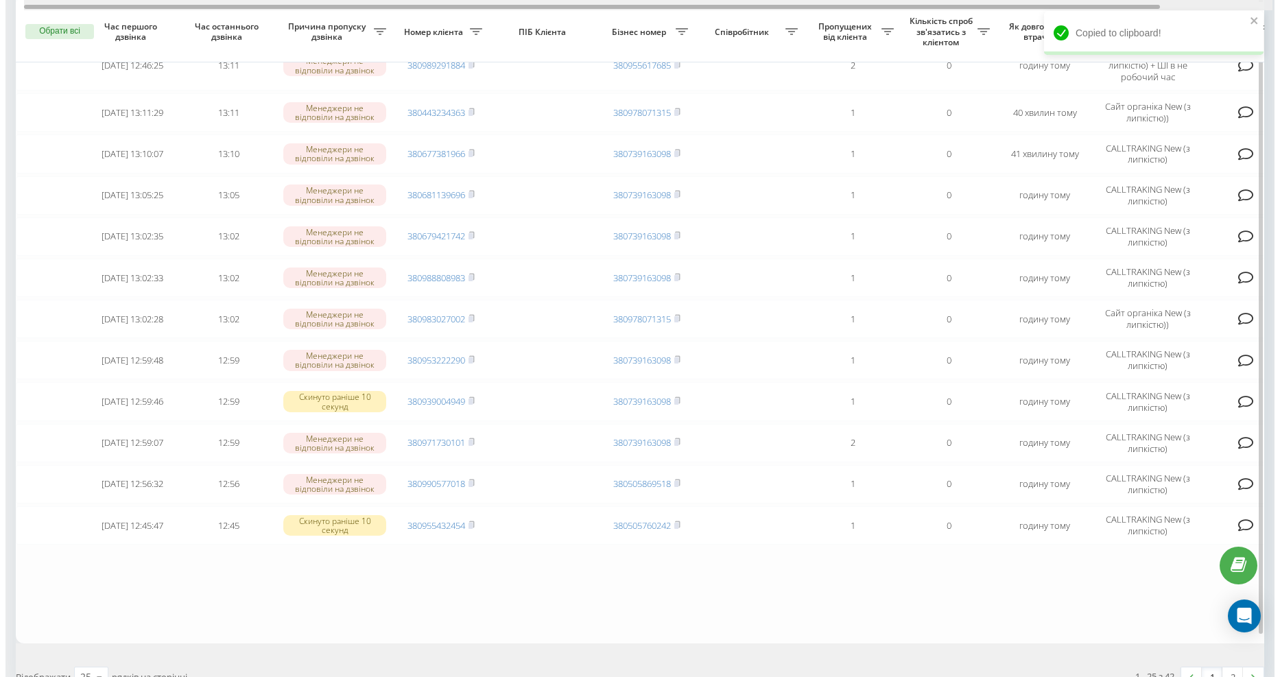
scroll to position [0, 123]
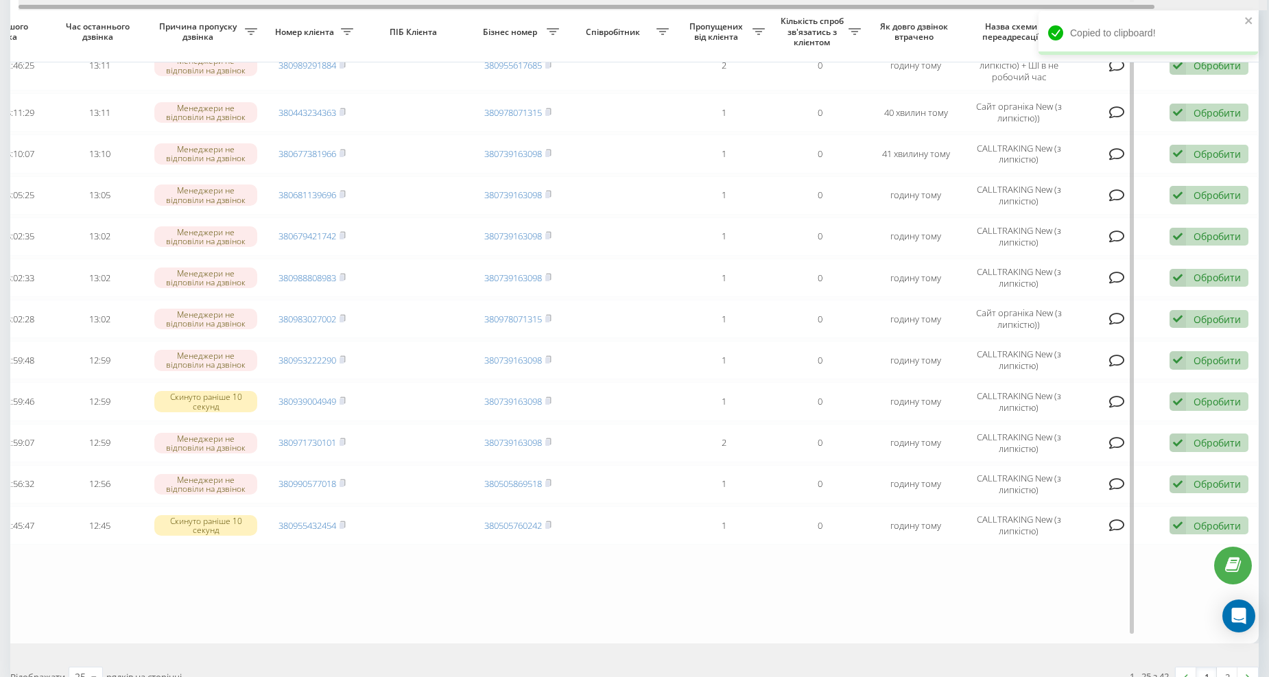
click at [513, 1] on div at bounding box center [643, 5] width 1248 height 10
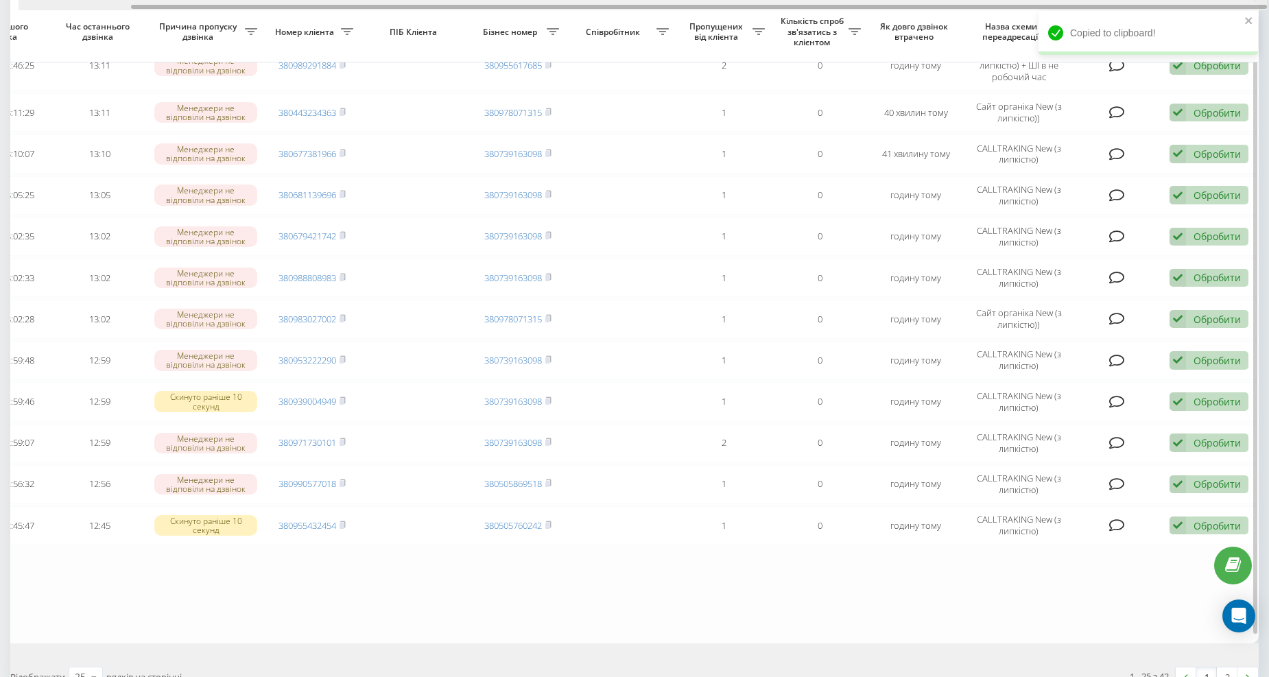
drag, startPoint x: 532, startPoint y: 8, endPoint x: 824, endPoint y: 12, distance: 292.2
click at [819, 11] on div "Обрати всі Час першого дзвінка Час останнього дзвінка Причина пропуску дзвінка …" at bounding box center [634, 26] width 1248 height 1235
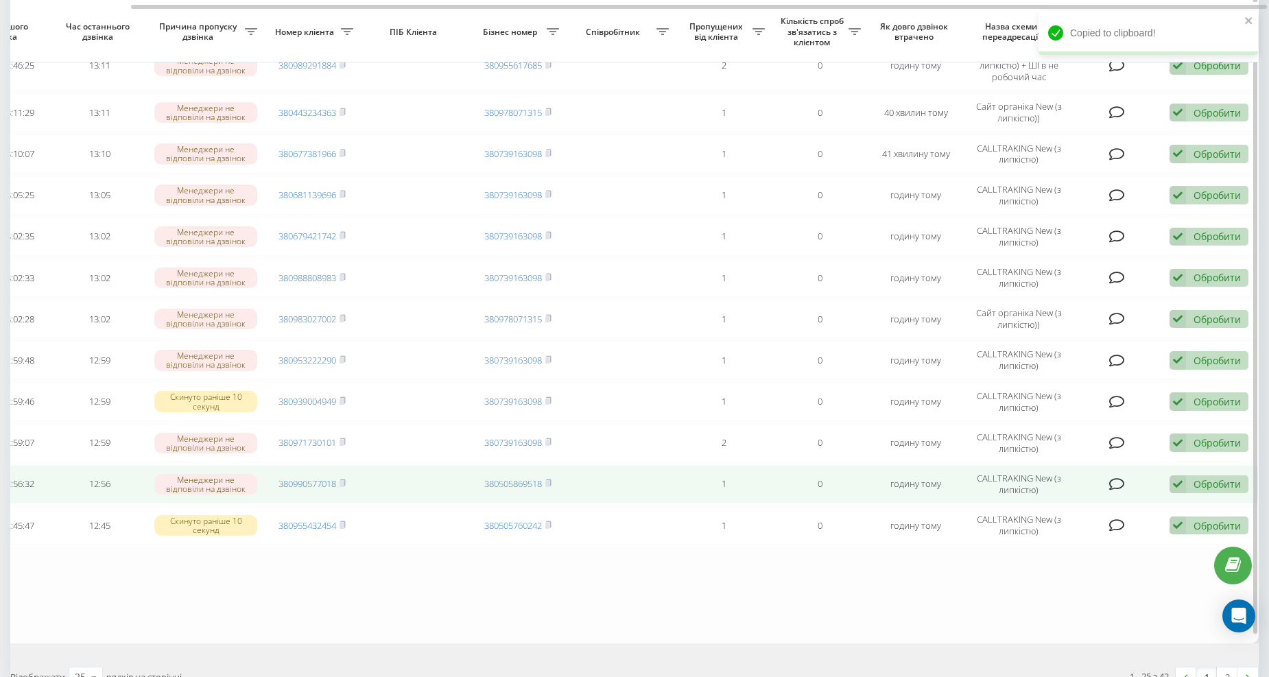
click at [1203, 477] on div "Обробити" at bounding box center [1217, 483] width 47 height 13
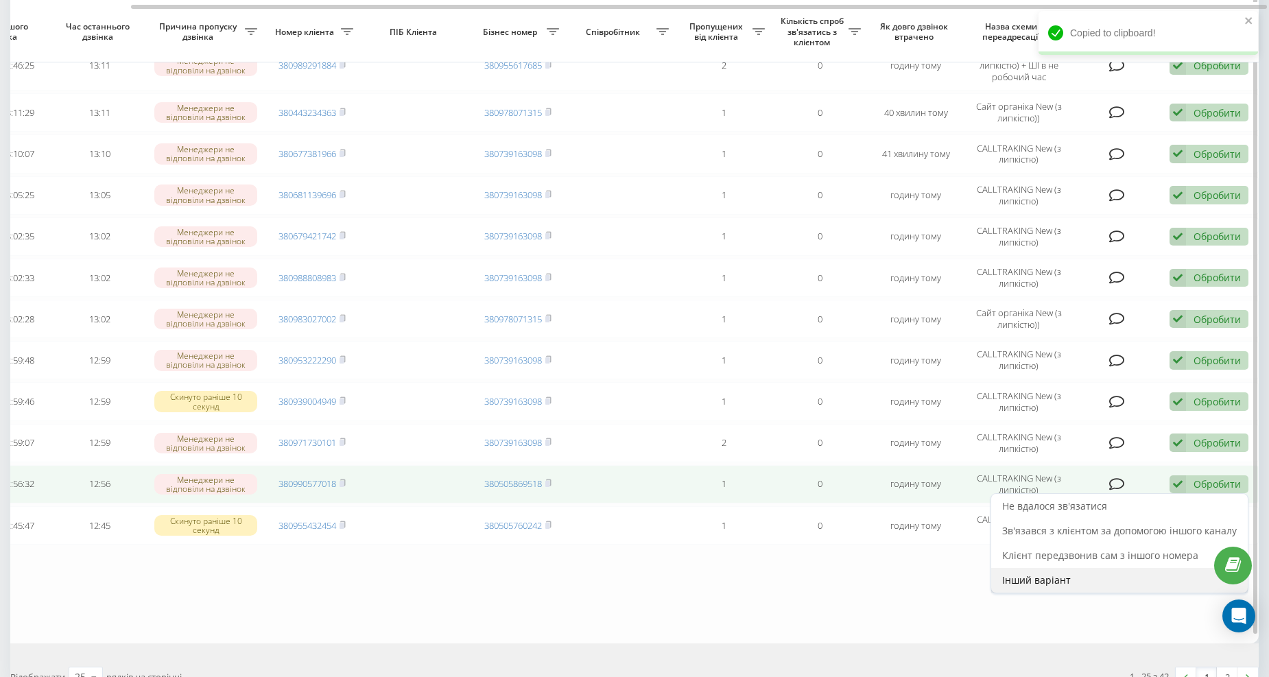
click at [1071, 573] on div "Інший варіант" at bounding box center [1119, 580] width 257 height 25
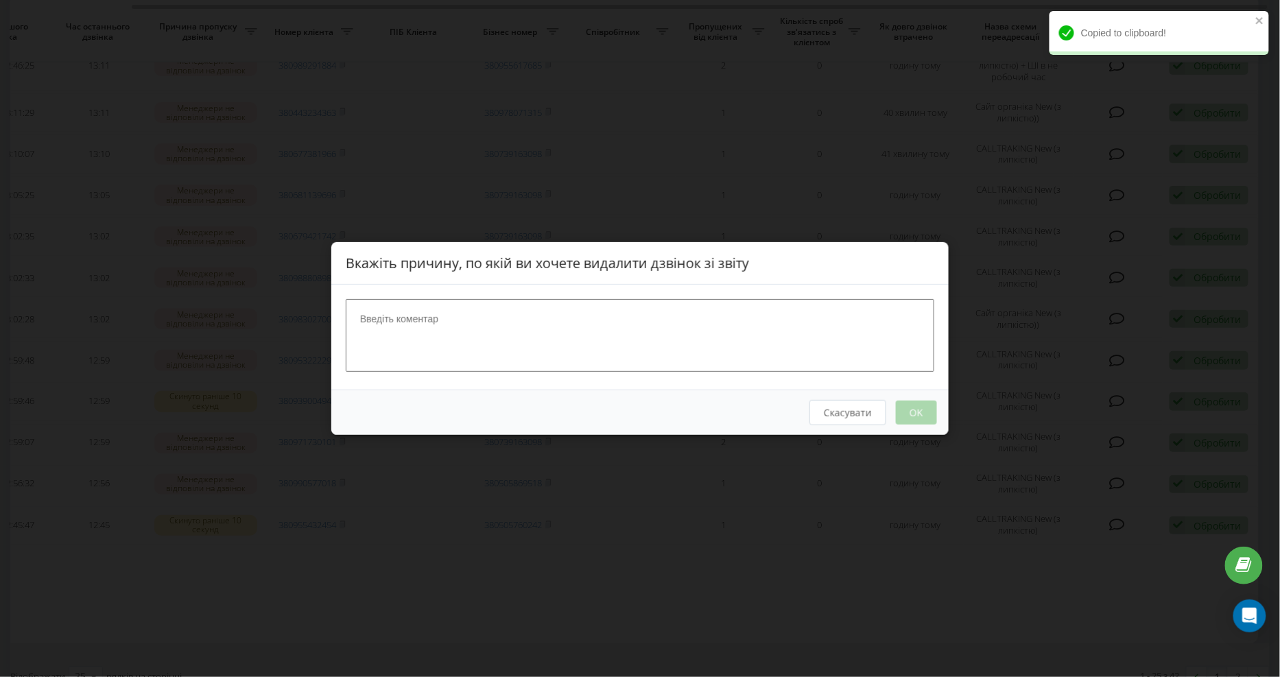
click at [416, 323] on textarea at bounding box center [640, 335] width 589 height 73
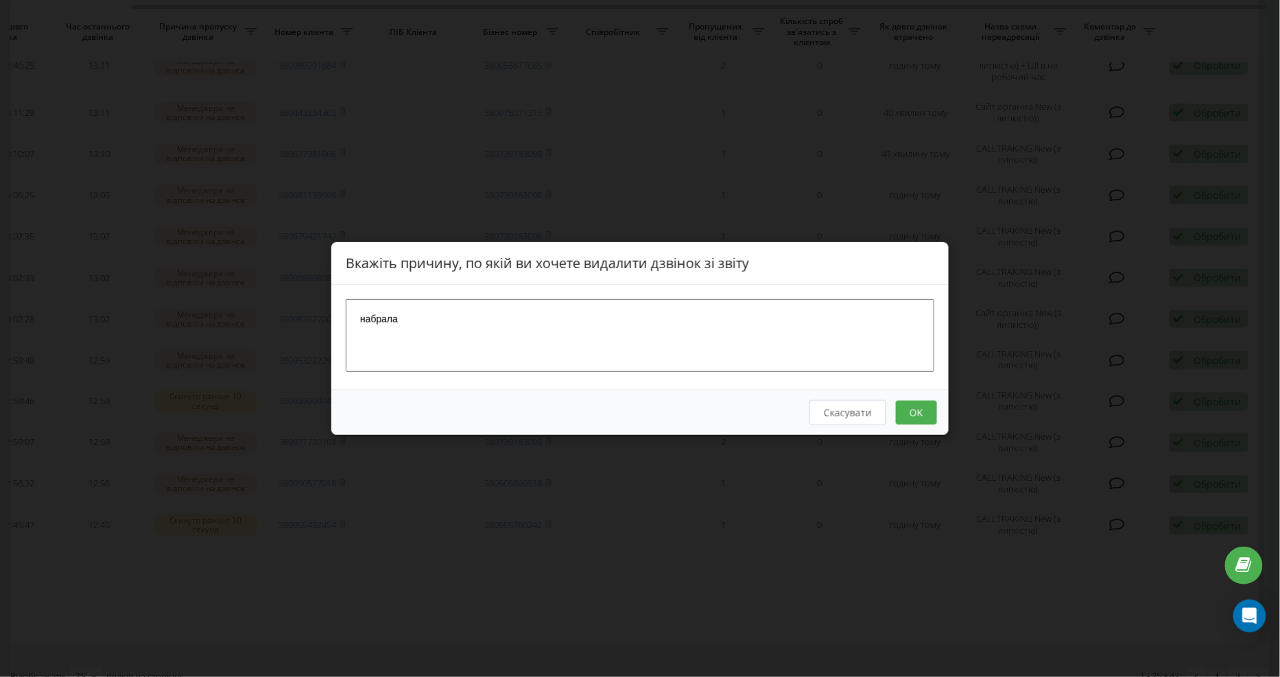
type textarea "набрала"
click at [918, 410] on button "OK" at bounding box center [916, 413] width 41 height 24
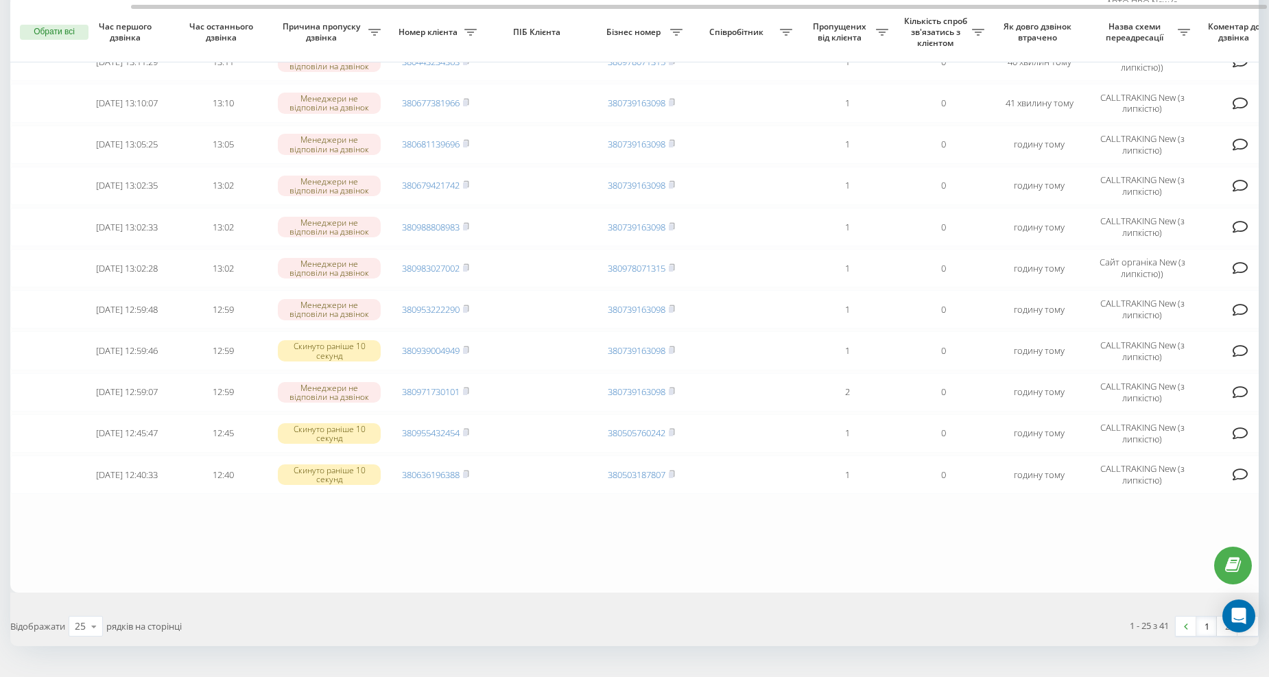
scroll to position [732, 0]
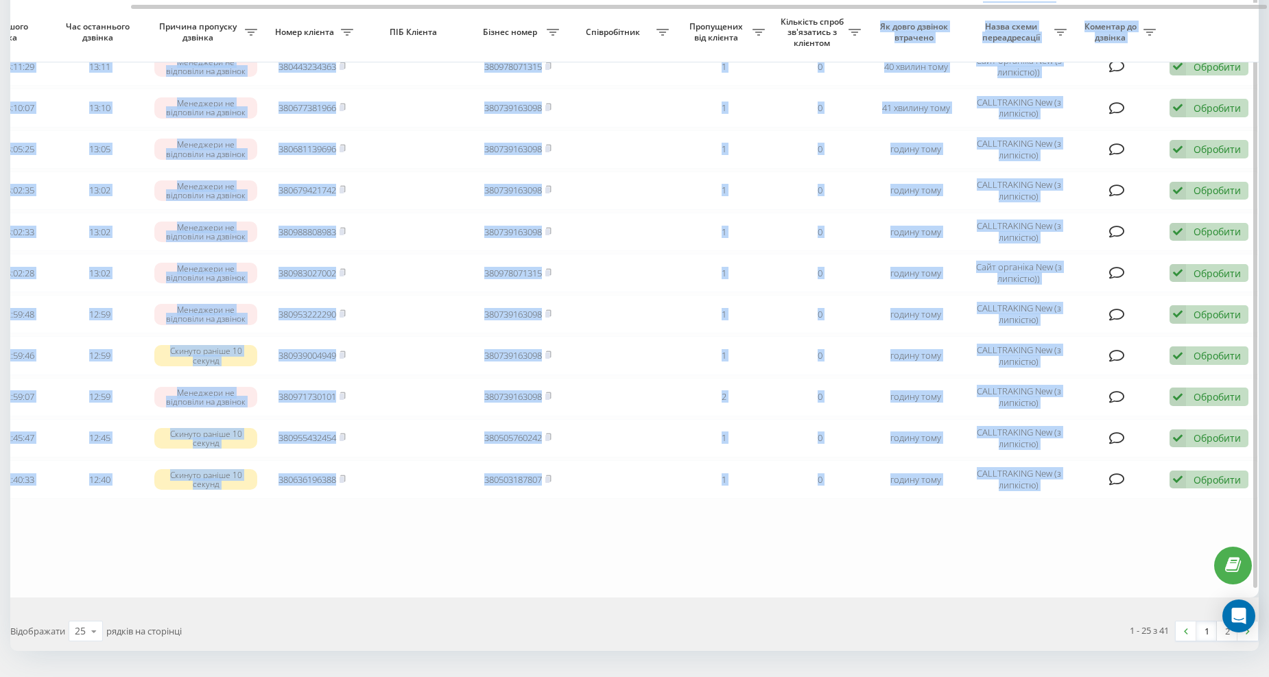
drag, startPoint x: 625, startPoint y: 3, endPoint x: 761, endPoint y: 11, distance: 136.8
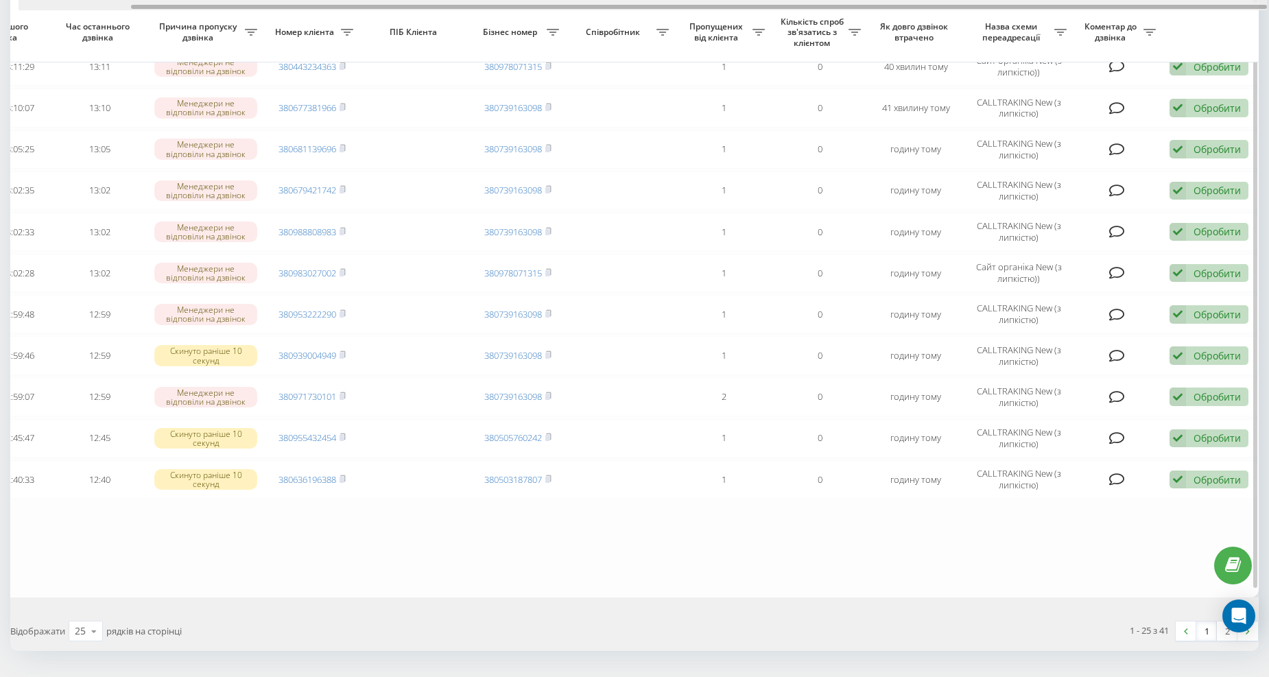
drag, startPoint x: 449, startPoint y: 8, endPoint x: 697, endPoint y: 10, distance: 248.3
click at [697, 10] on div at bounding box center [643, 5] width 1248 height 10
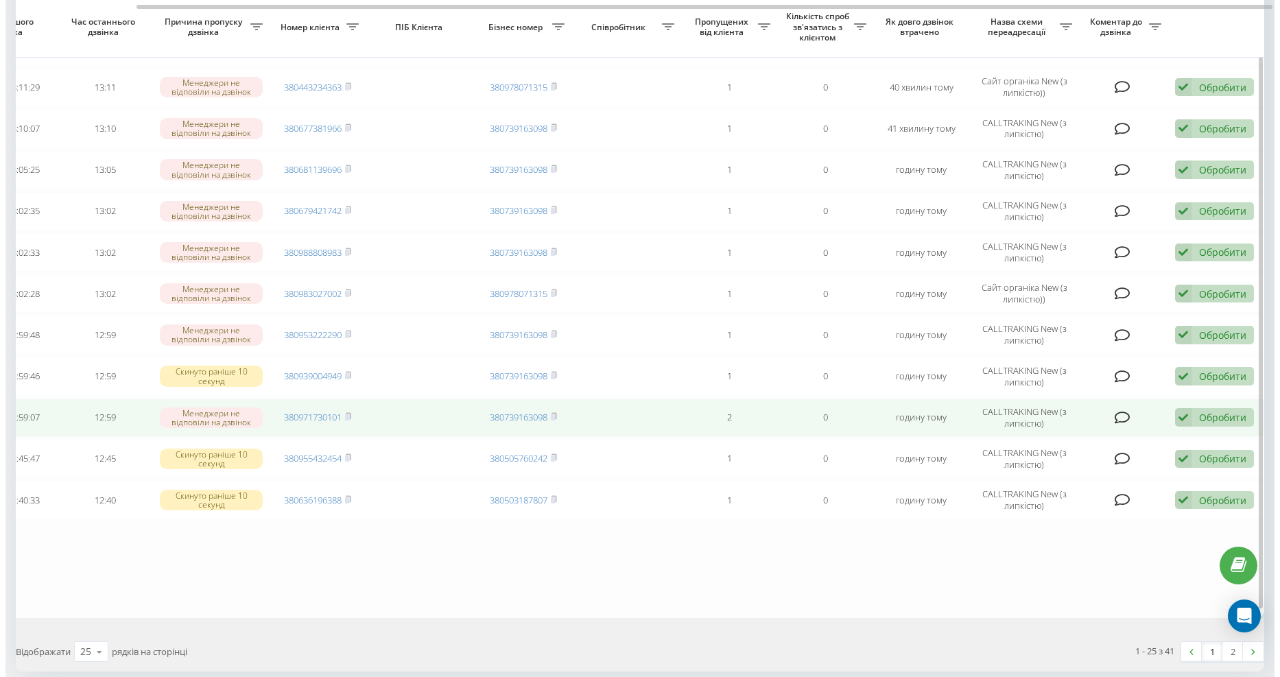
scroll to position [707, 0]
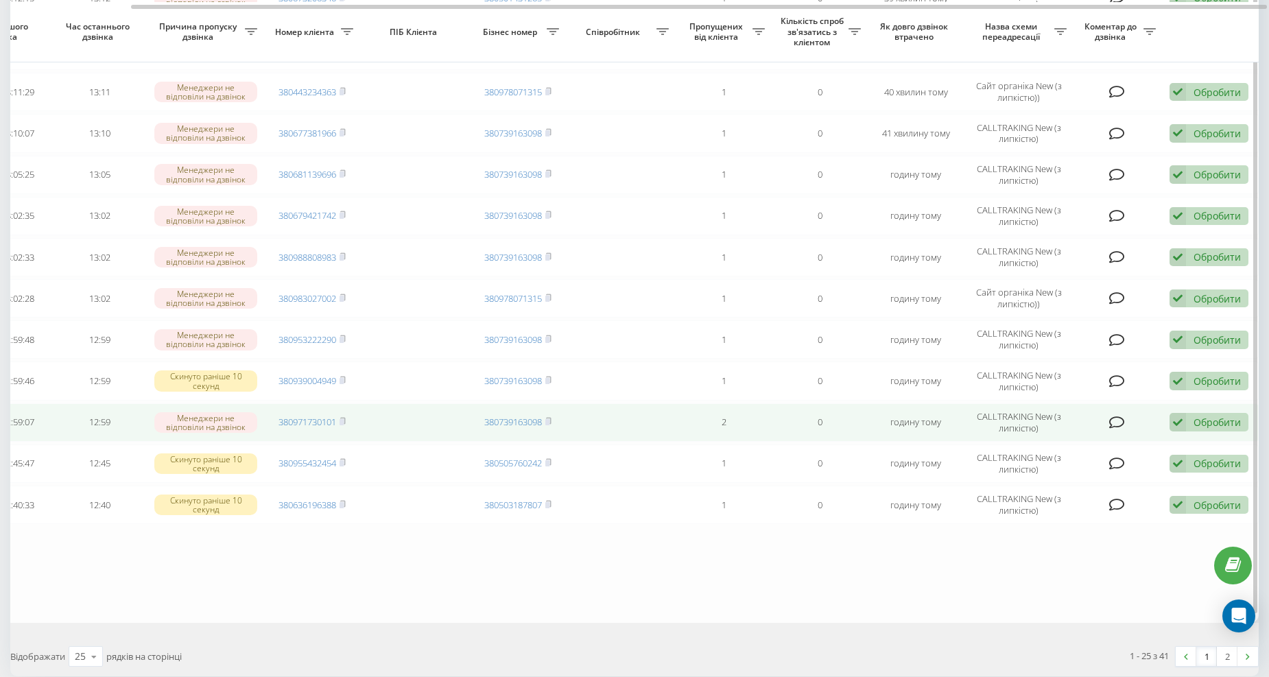
click at [348, 412] on td "380971730101" at bounding box center [312, 422] width 96 height 38
drag, startPoint x: 343, startPoint y: 410, endPoint x: 327, endPoint y: 410, distance: 15.8
click at [343, 417] on icon at bounding box center [343, 421] width 6 height 8
click at [1197, 416] on div "Обробити" at bounding box center [1217, 422] width 47 height 13
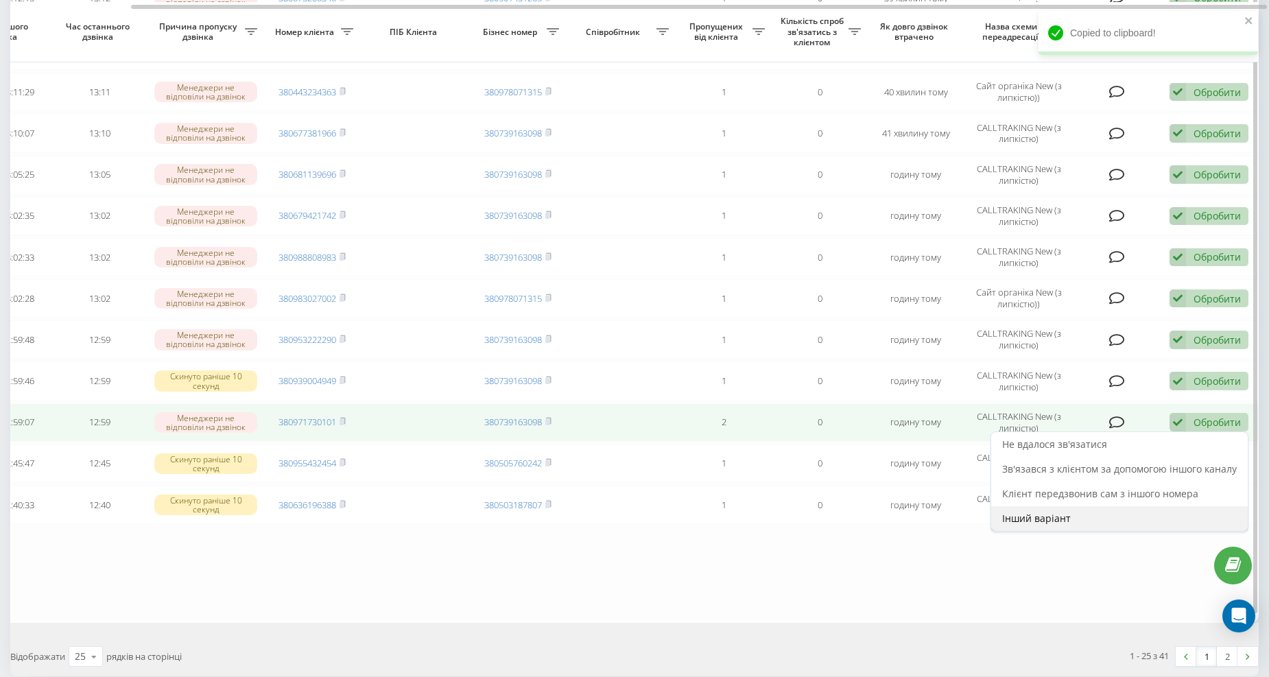
click at [1016, 512] on span "Інший варіант" at bounding box center [1036, 518] width 69 height 13
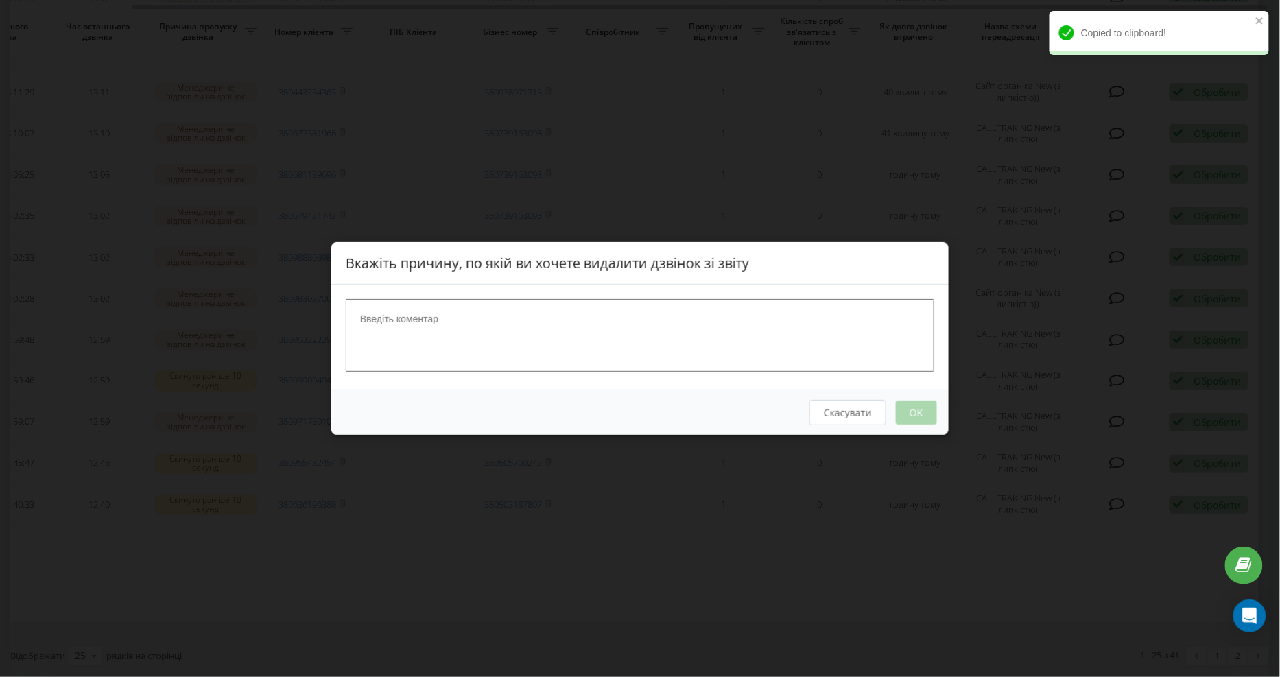
click at [446, 330] on textarea at bounding box center [640, 335] width 589 height 73
type textarea "набрала"
click at [927, 410] on button "OK" at bounding box center [916, 413] width 41 height 24
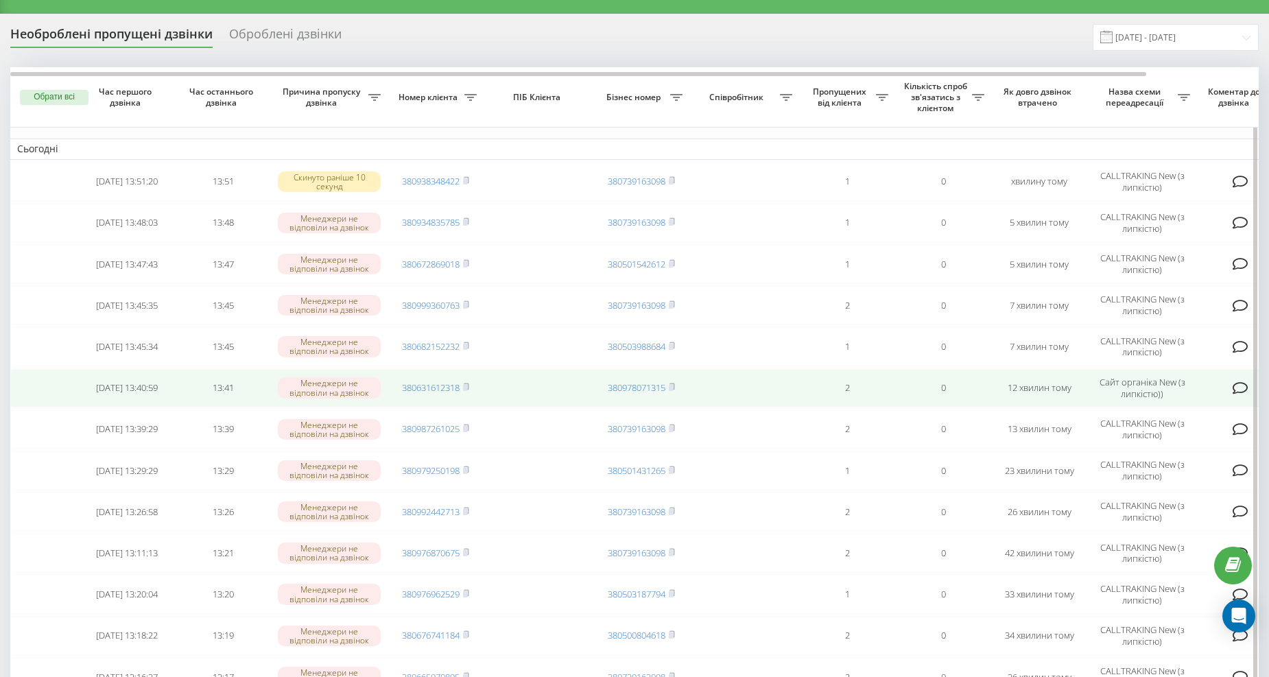
scroll to position [85, 0]
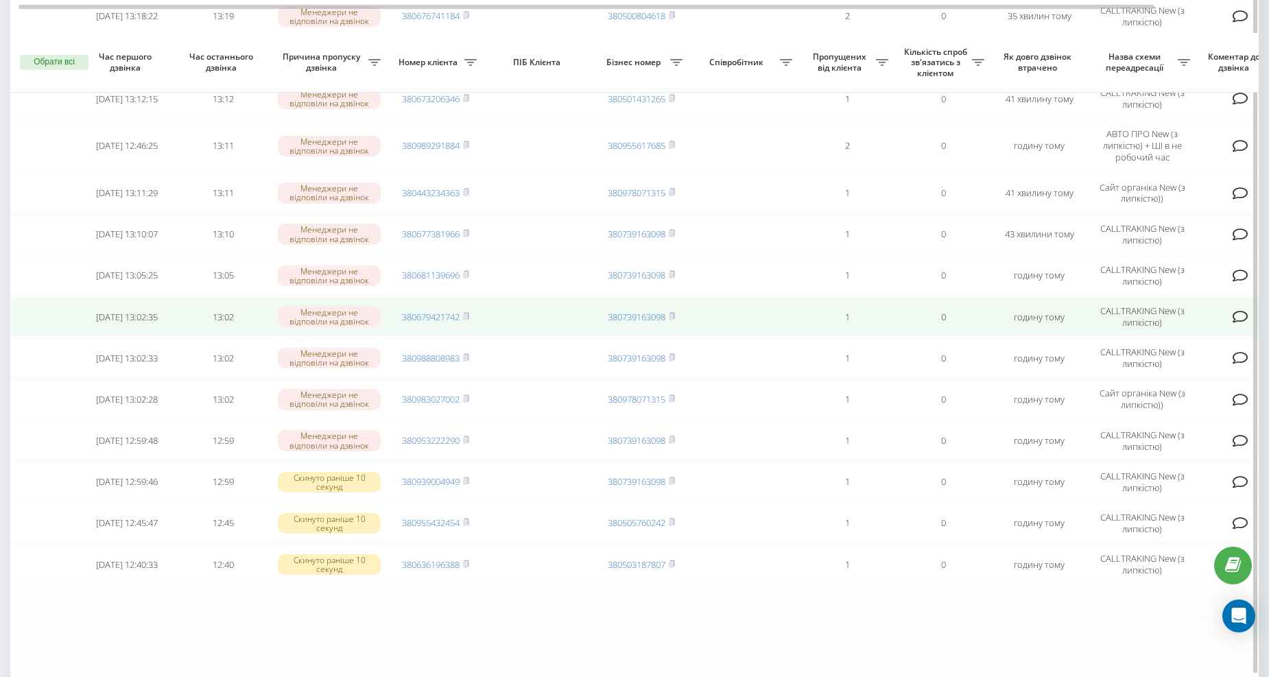
scroll to position [635, 0]
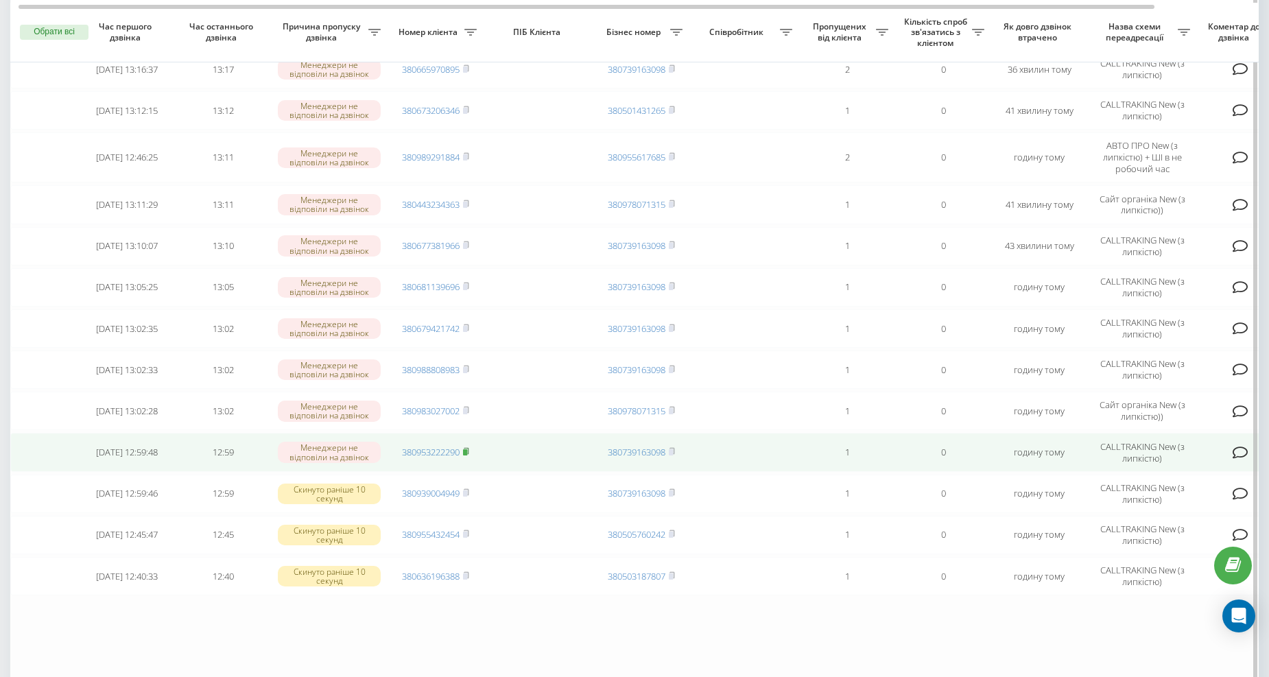
click at [466, 449] on rect at bounding box center [465, 452] width 4 height 6
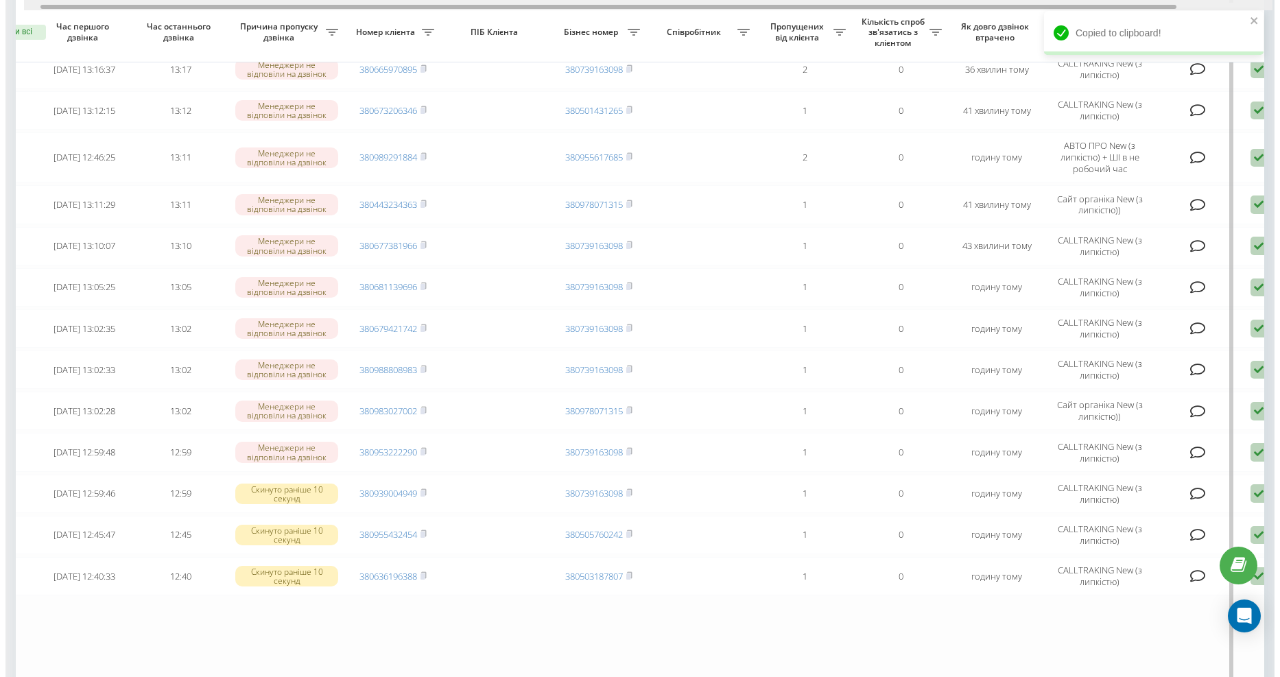
scroll to position [0, 123]
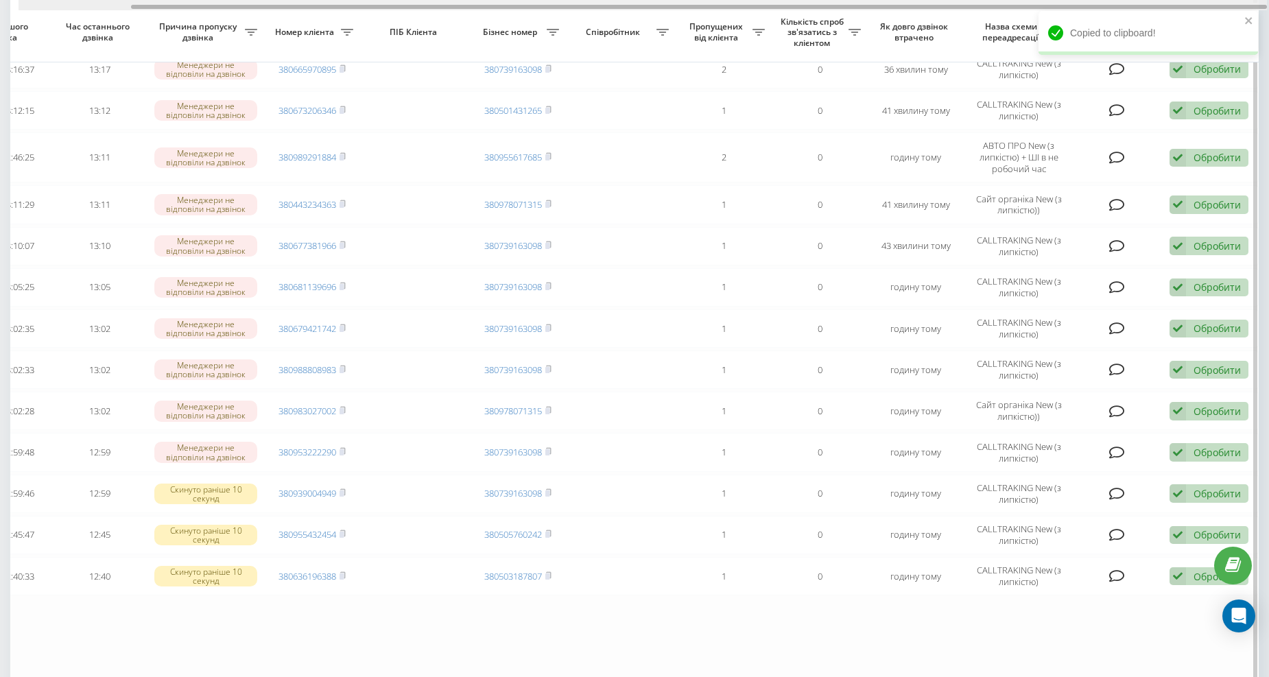
drag, startPoint x: 571, startPoint y: 8, endPoint x: 824, endPoint y: 14, distance: 253.2
click at [818, 8] on div at bounding box center [699, 7] width 1136 height 4
drag, startPoint x: 711, startPoint y: 5, endPoint x: 976, endPoint y: 31, distance: 266.0
click at [941, 21] on div "Обрати всі Час першого дзвінка Час останнього дзвінка Причина пропуску дзвінка …" at bounding box center [634, 76] width 1248 height 1235
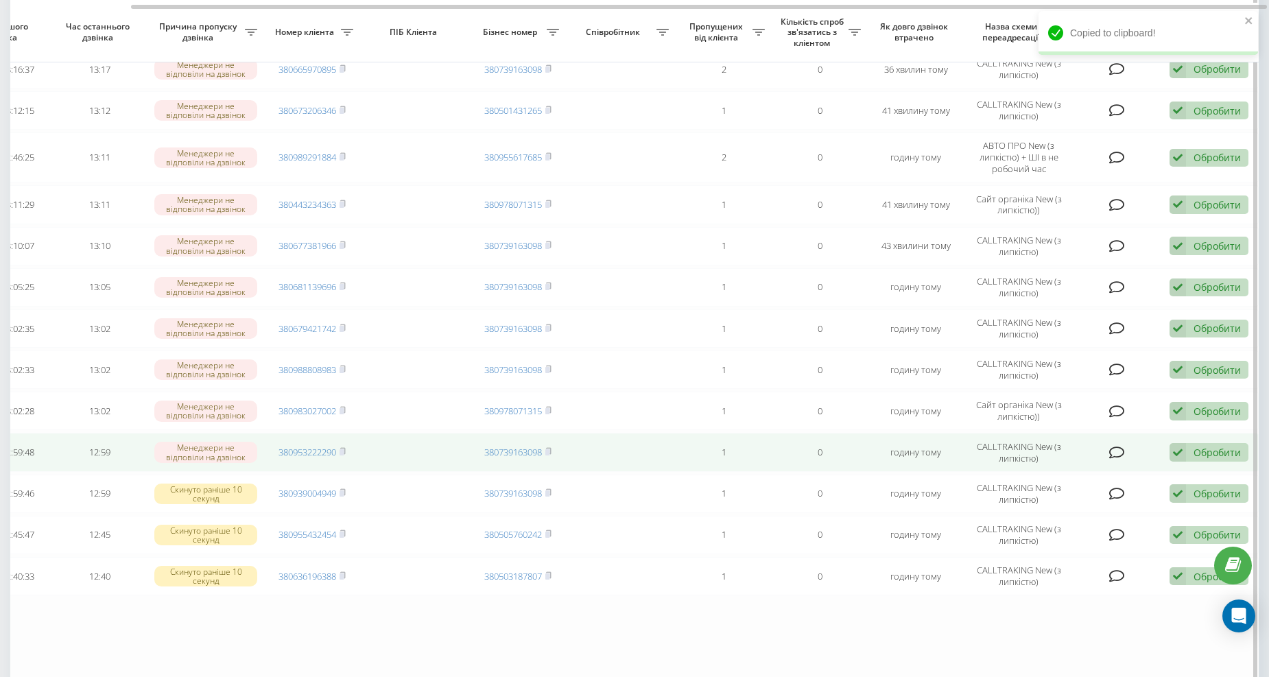
click at [1218, 455] on td "Обробити Не вдалося зв'язатися Зв'язався з клієнтом за допомогою іншого каналу …" at bounding box center [1211, 452] width 96 height 38
click at [1208, 446] on div "Обробити" at bounding box center [1217, 452] width 47 height 13
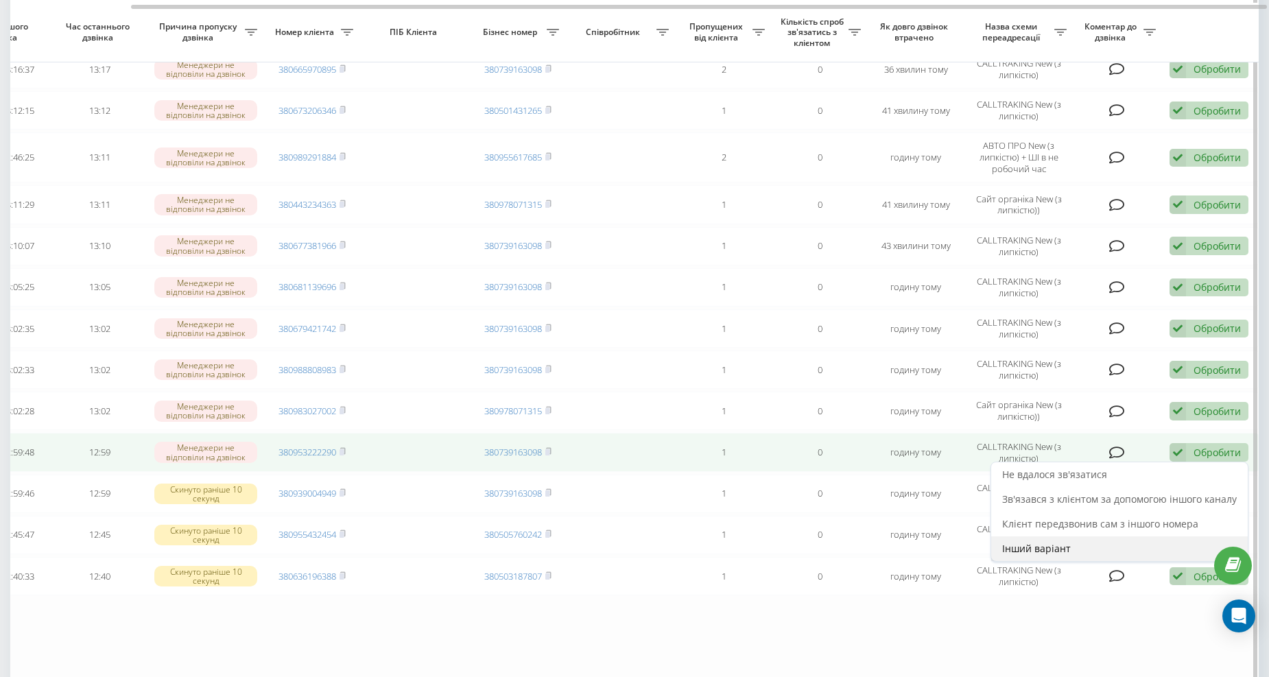
click at [1049, 543] on span "Інший варіант" at bounding box center [1036, 548] width 69 height 13
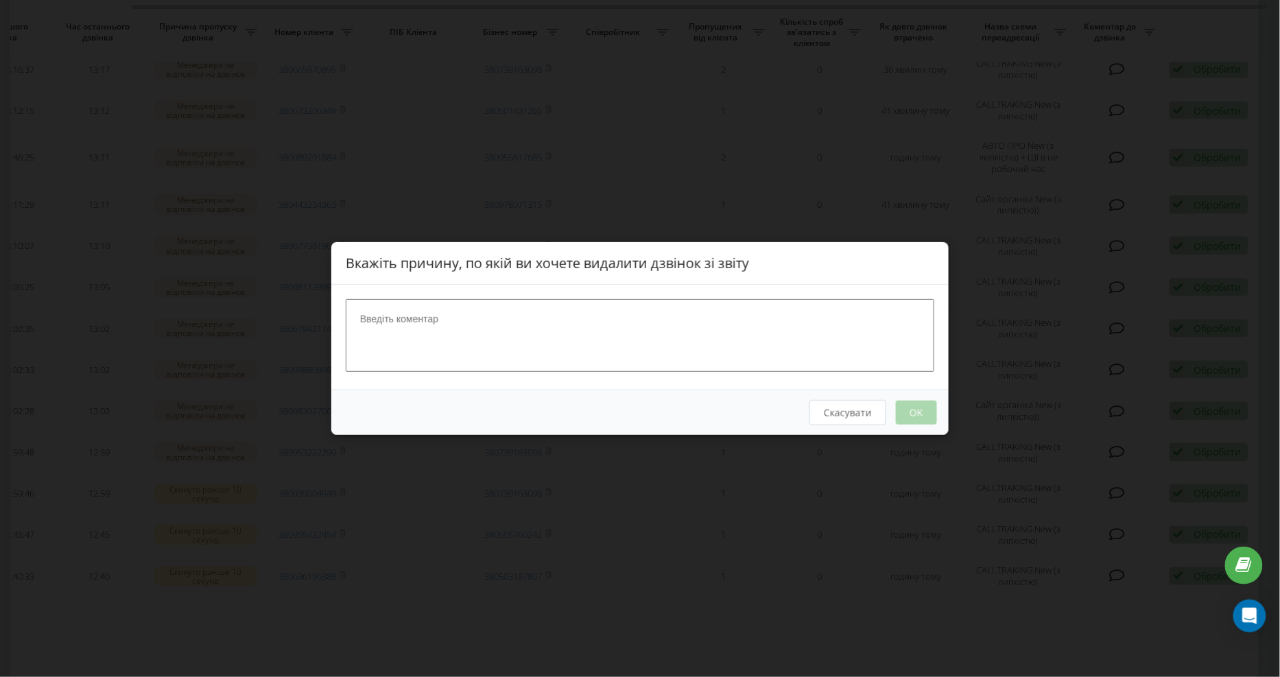
click at [444, 319] on textarea at bounding box center [640, 335] width 589 height 73
type textarea "набрала"
click at [916, 407] on button "OK" at bounding box center [916, 413] width 41 height 24
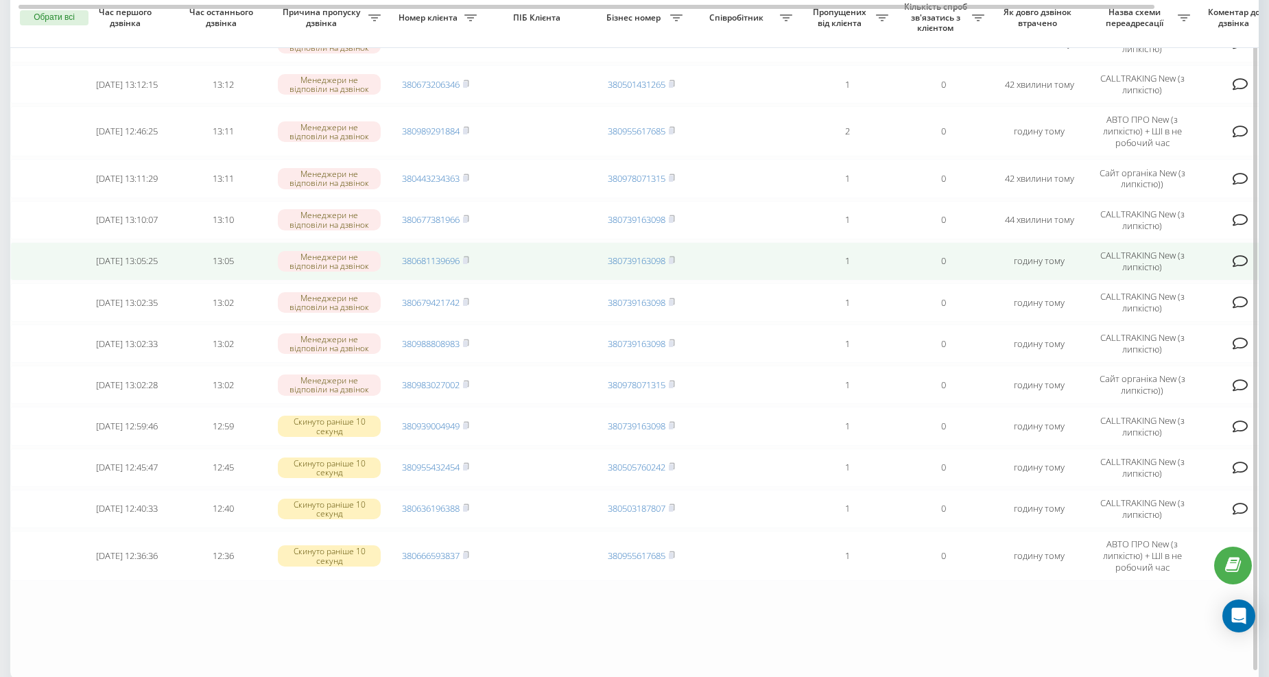
scroll to position [647, 0]
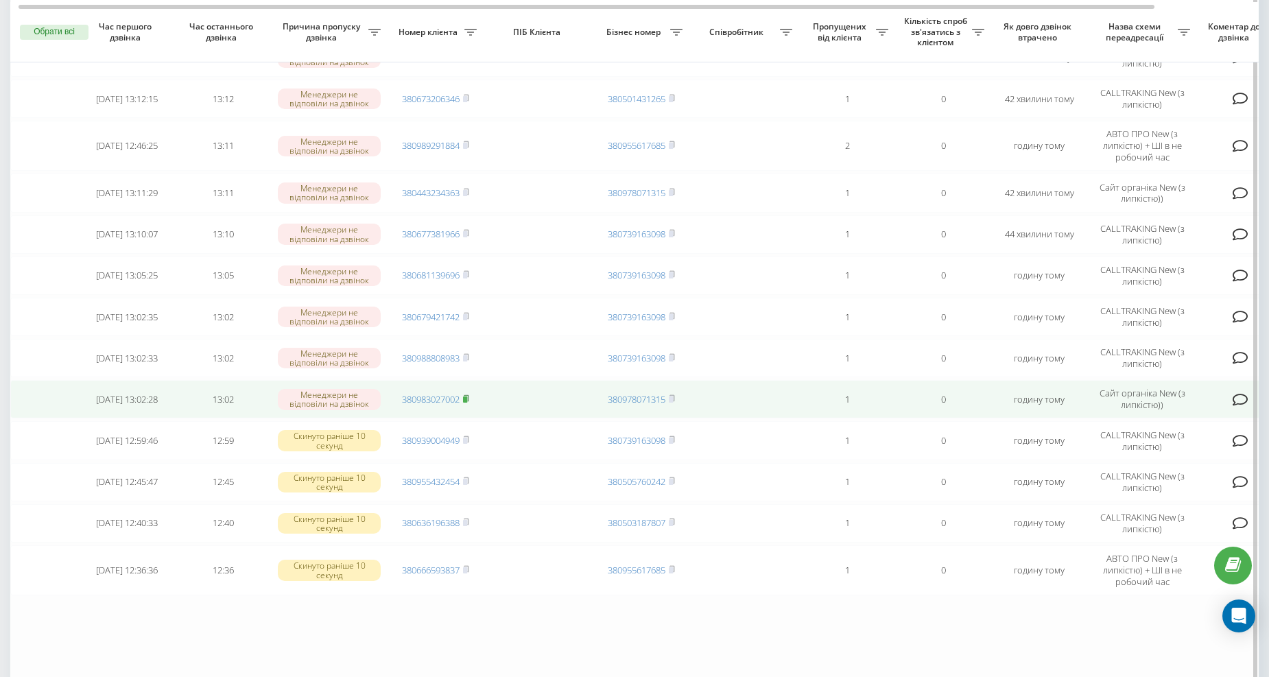
click at [466, 396] on rect at bounding box center [465, 399] width 4 height 6
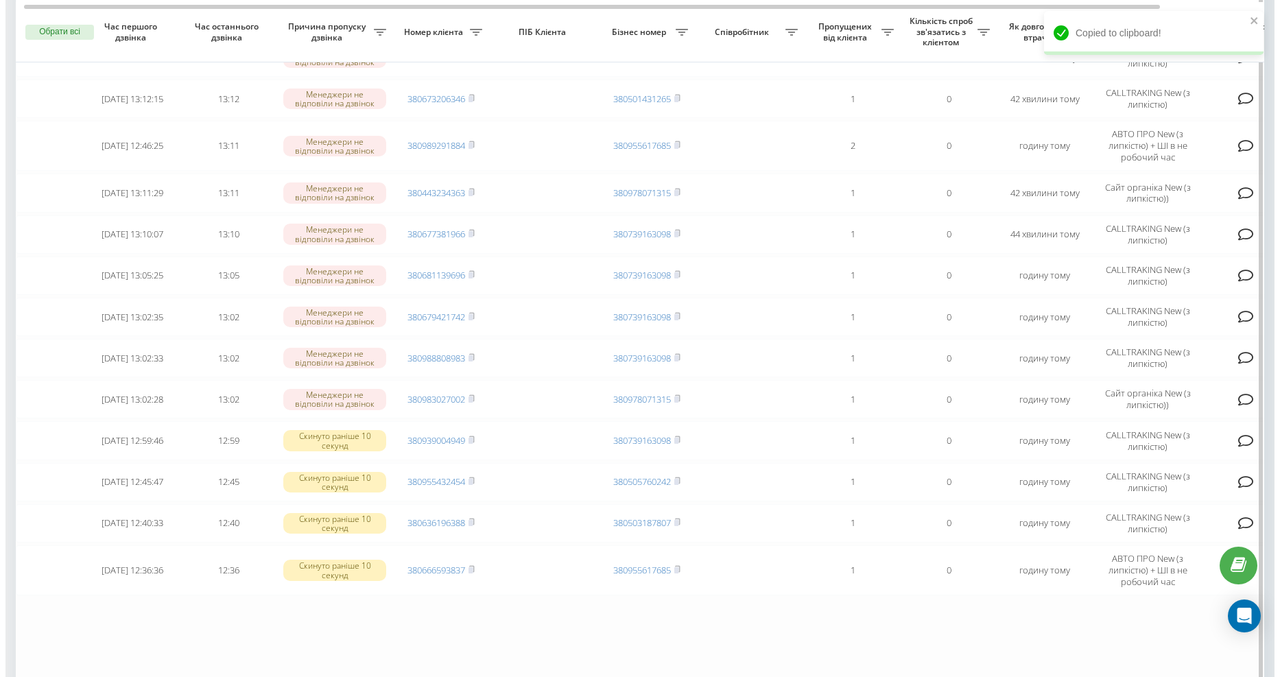
scroll to position [0, 123]
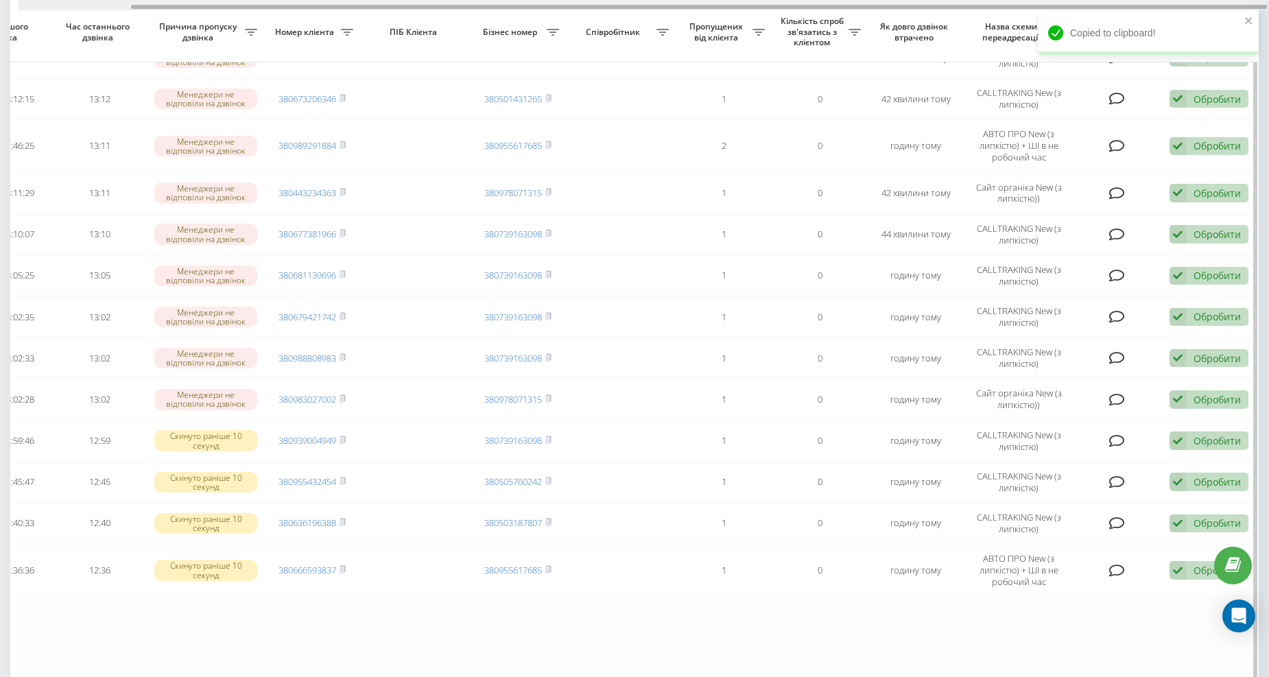
drag, startPoint x: 554, startPoint y: 8, endPoint x: 958, endPoint y: 27, distance: 404.5
click at [929, 23] on div "Обрати всі Час першого дзвінка Час останнього дзвінка Причина пропуску дзвінка …" at bounding box center [634, 71] width 1248 height 1246
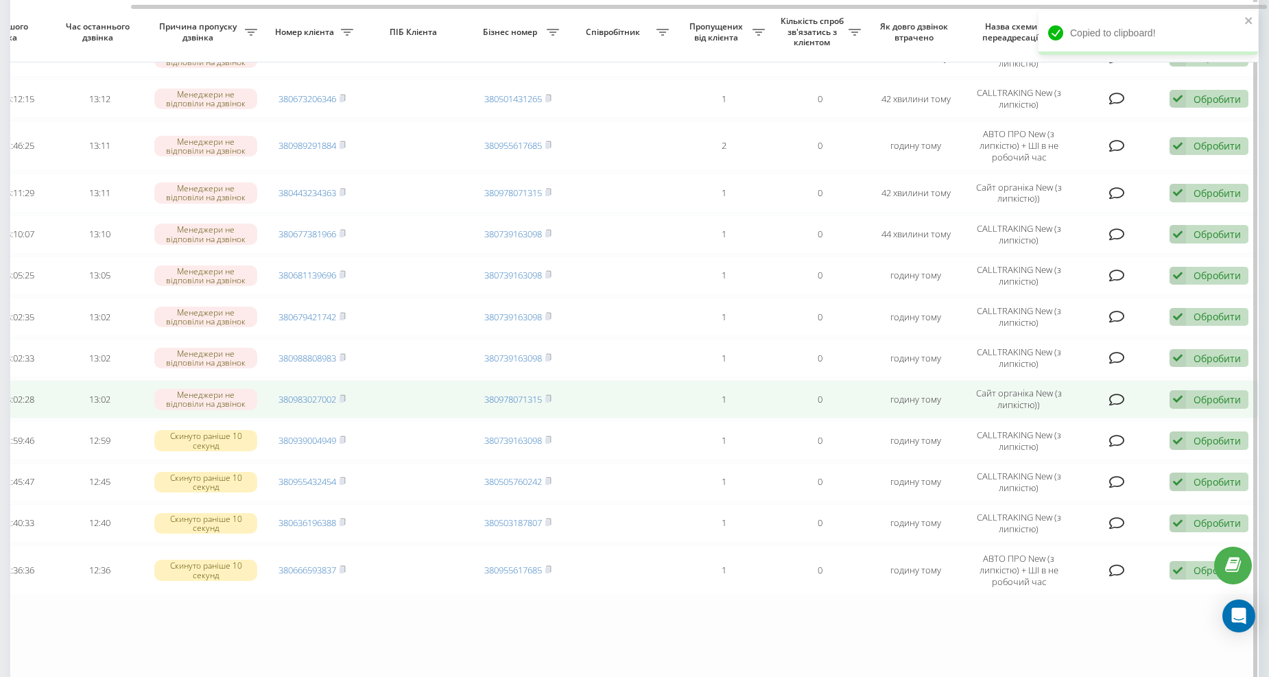
click at [1218, 394] on div "Обробити" at bounding box center [1217, 399] width 47 height 13
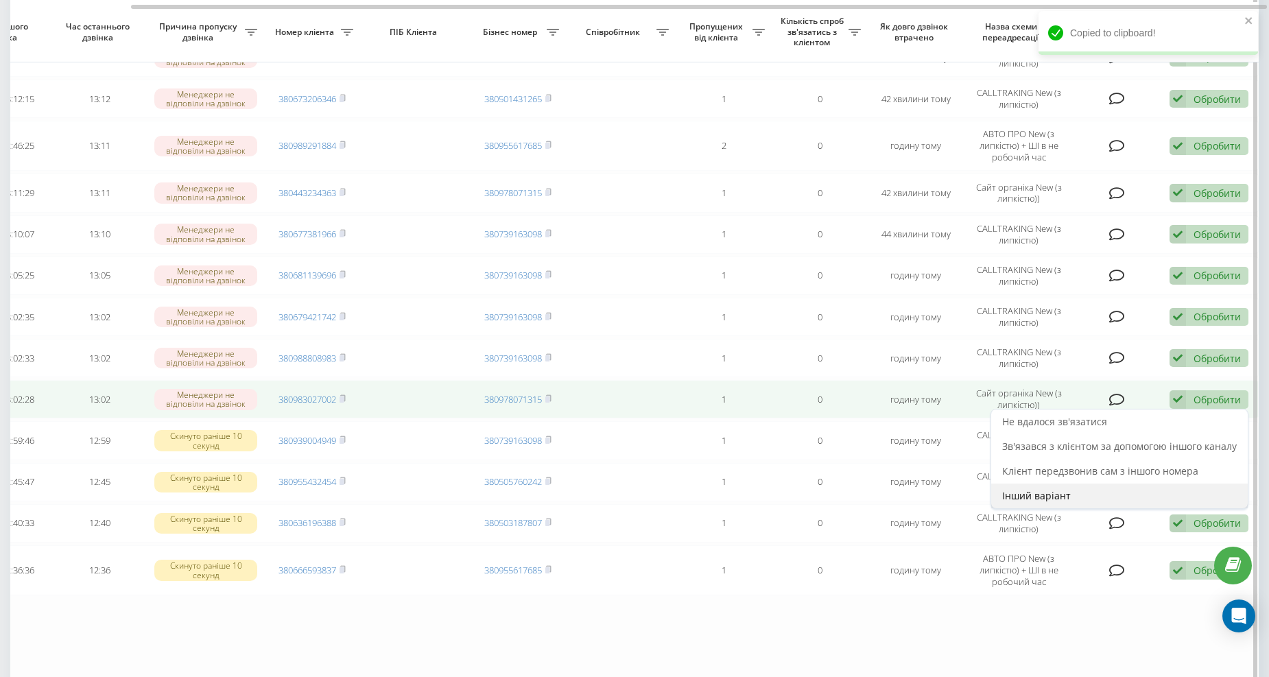
click at [1038, 489] on span "Інший варіант" at bounding box center [1036, 495] width 69 height 13
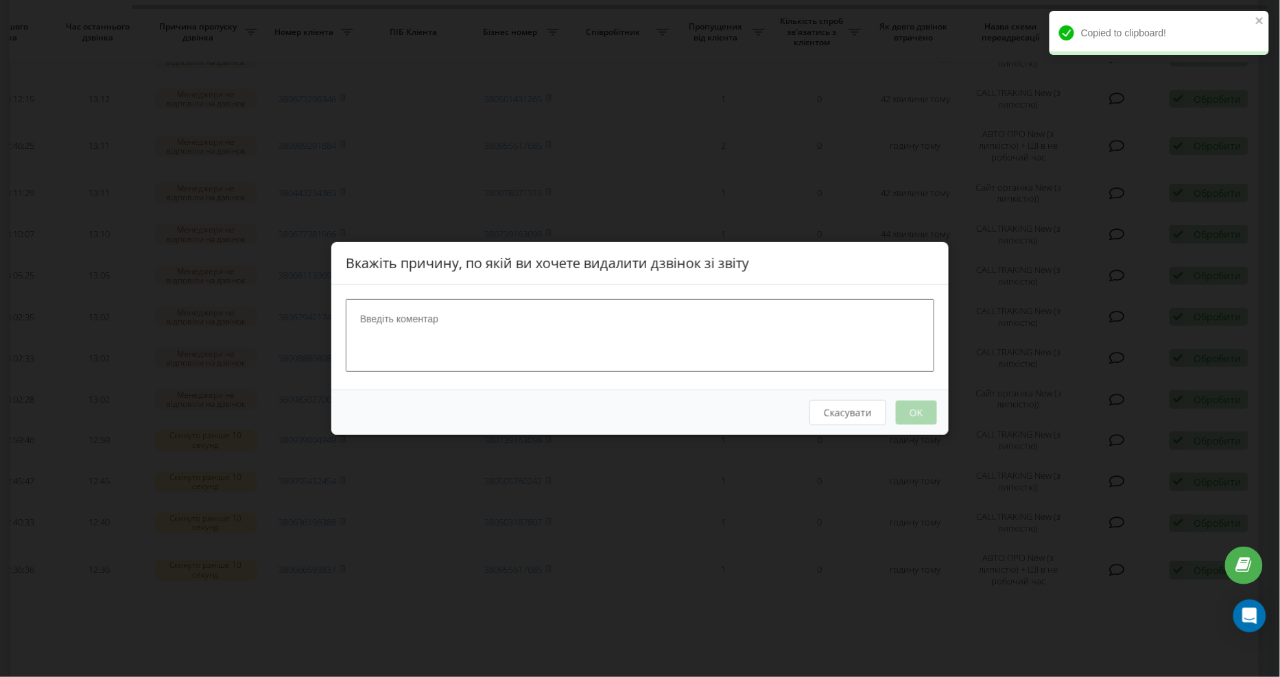
click at [392, 319] on textarea at bounding box center [640, 335] width 589 height 73
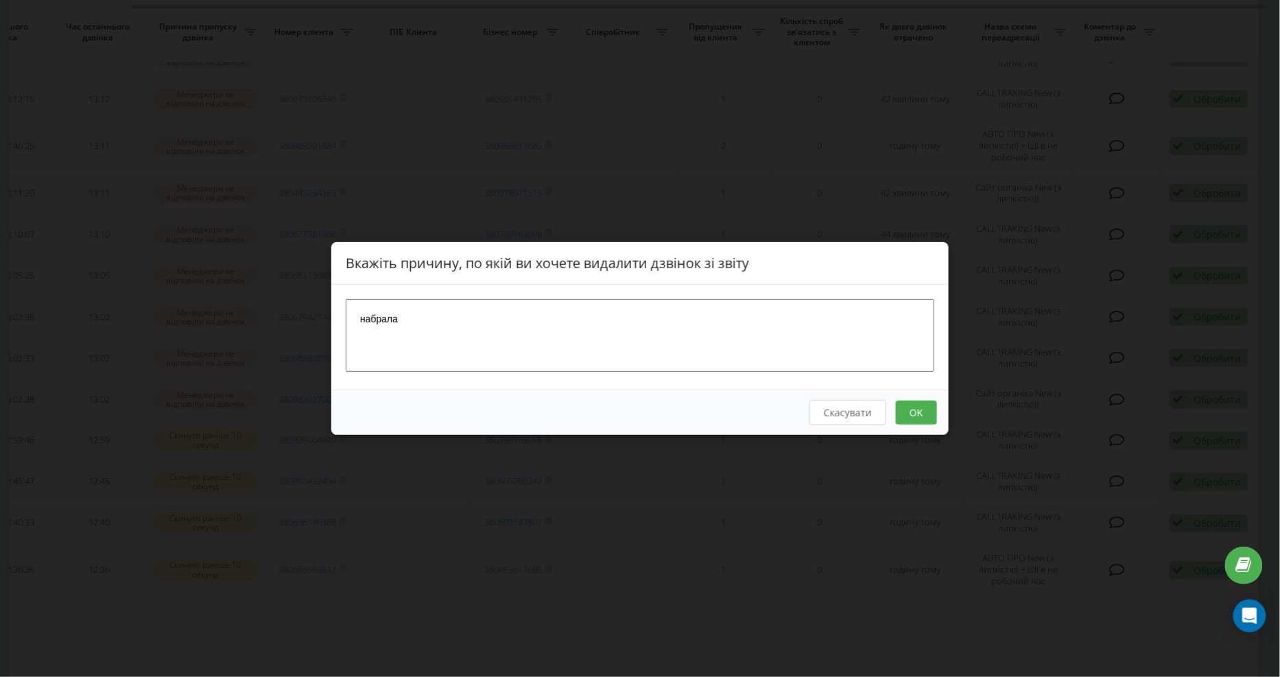
type textarea "набрала"
click at [928, 414] on button "OK" at bounding box center [916, 413] width 41 height 24
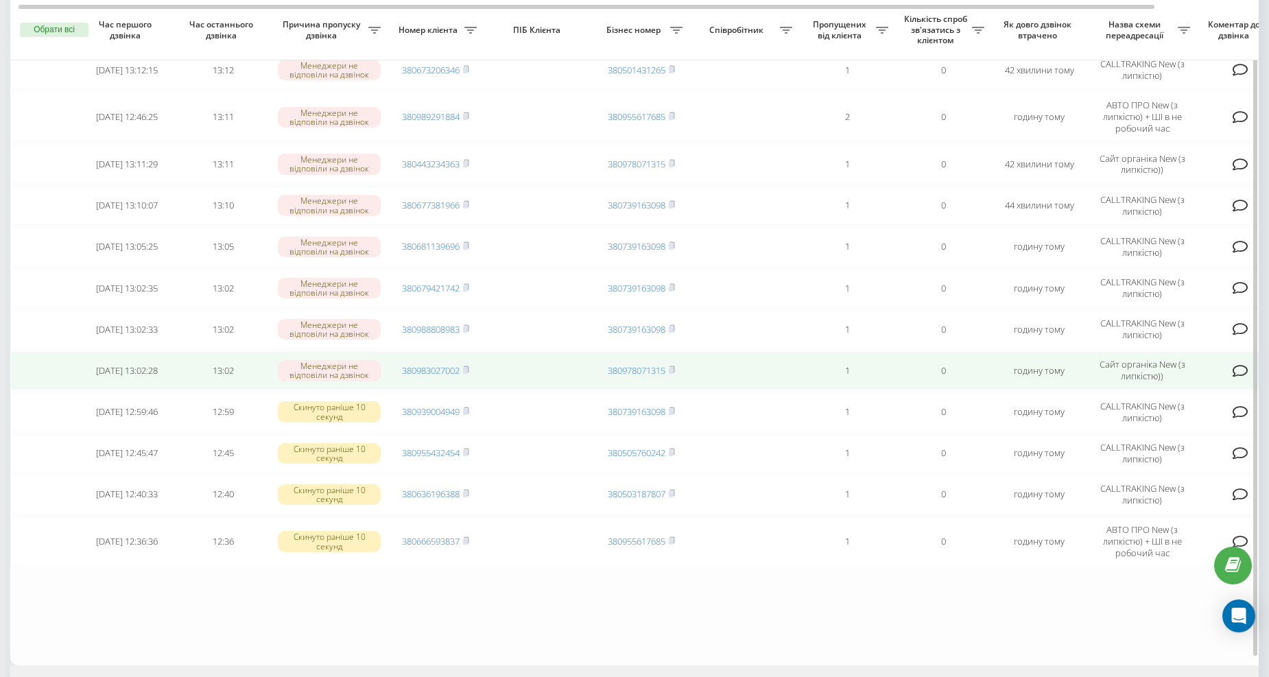
scroll to position [673, 0]
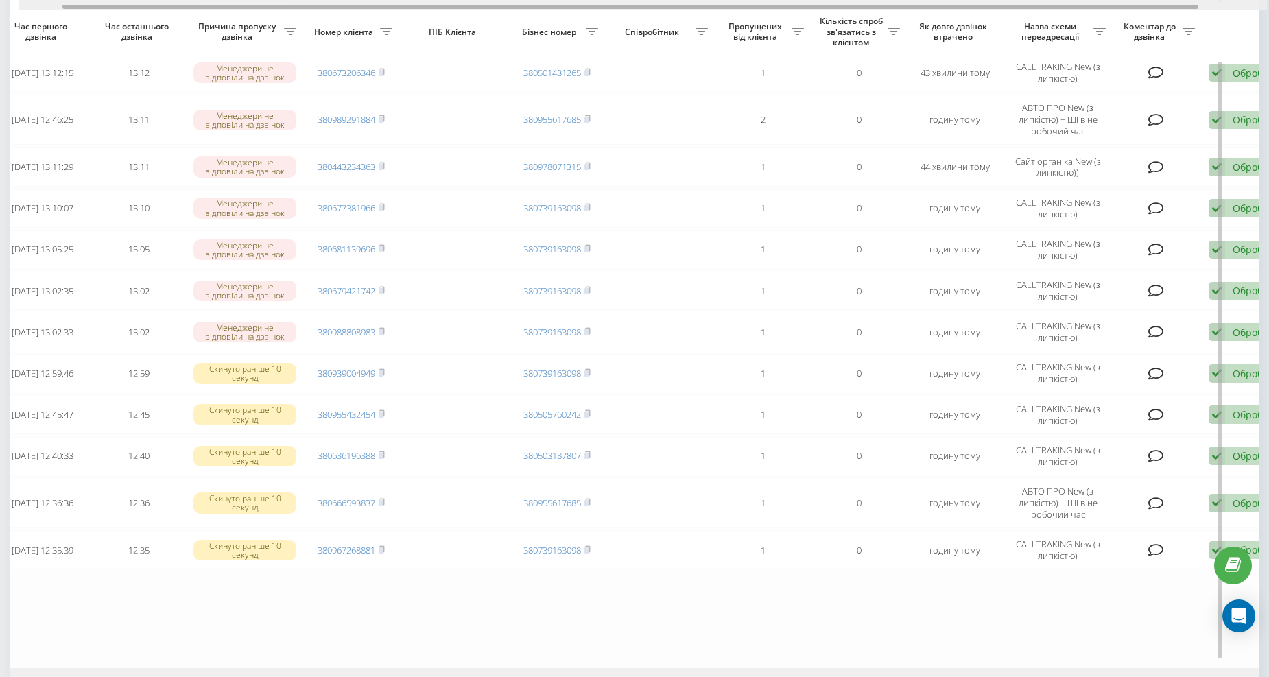
scroll to position [0, 123]
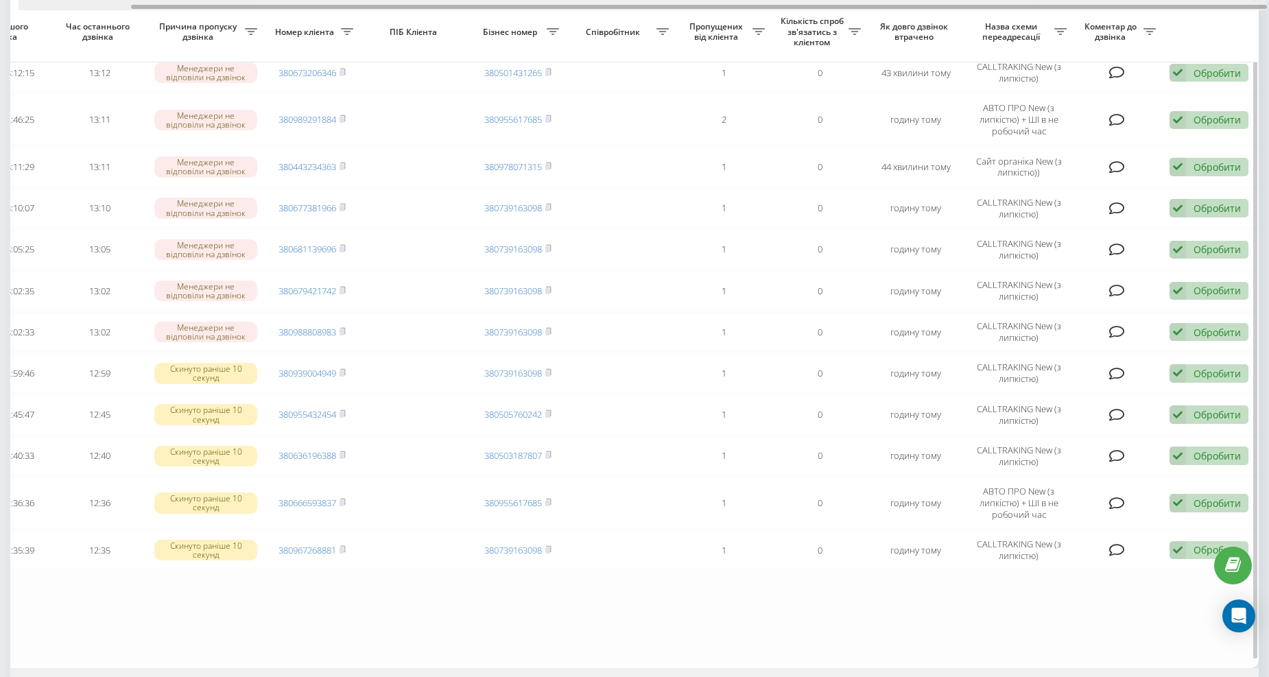
click at [647, 11] on div "Обрати всі Час першого дзвінка Час останнього дзвінка Причина пропуску дзвінка …" at bounding box center [634, 45] width 1248 height 1246
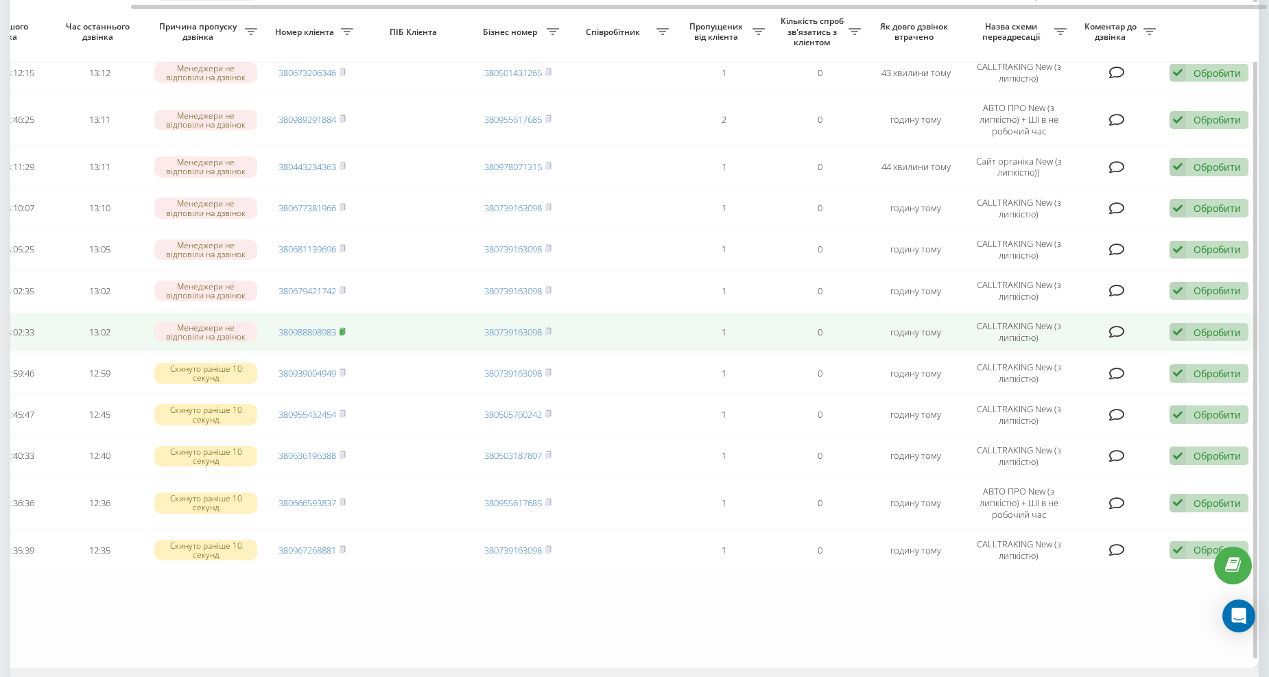
click at [345, 327] on icon at bounding box center [343, 331] width 6 height 8
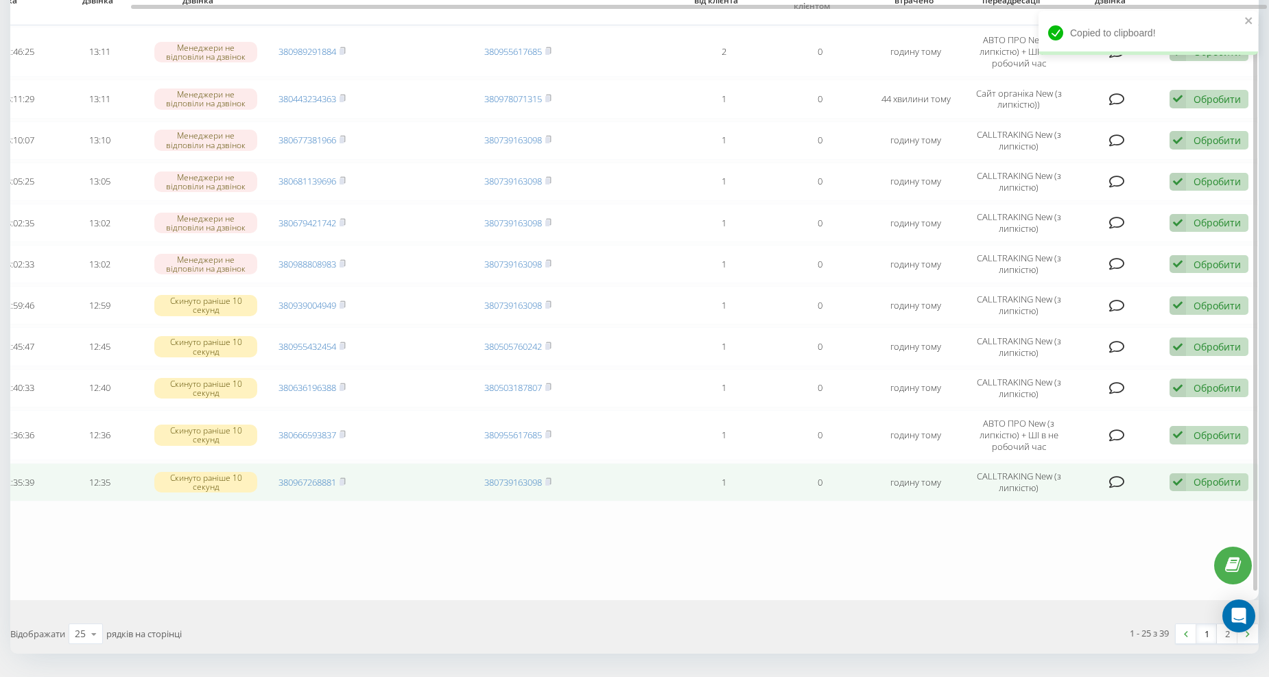
scroll to position [774, 0]
